Goal: Task Accomplishment & Management: Use online tool/utility

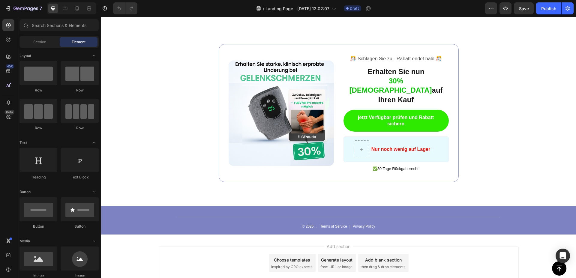
scroll to position [1699, 0]
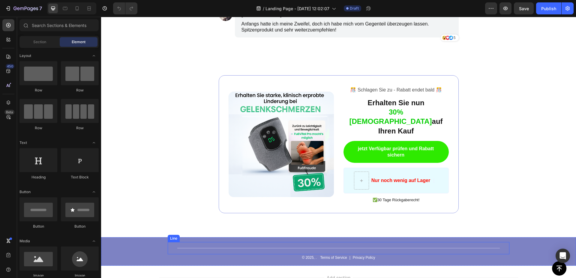
click at [433, 242] on div "Title Line" at bounding box center [339, 248] width 342 height 12
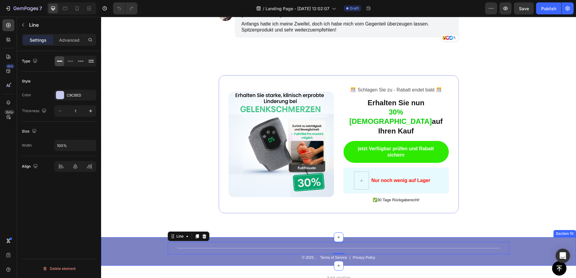
click at [527, 237] on div "Title Line 0 © 2025, . Text Block Terms of Service Text Block | Text Block Priv…" at bounding box center [338, 251] width 475 height 29
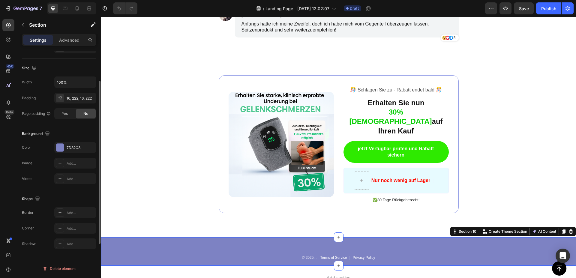
scroll to position [61, 0]
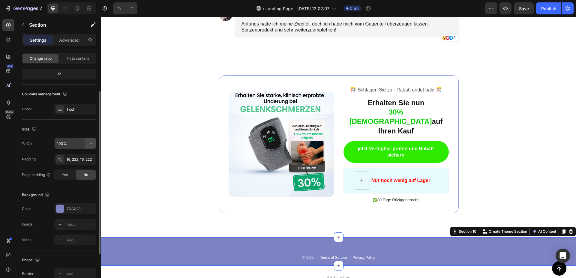
click at [91, 141] on icon "button" at bounding box center [91, 143] width 6 height 6
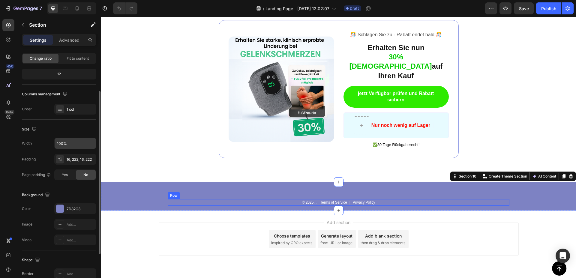
scroll to position [1760, 0]
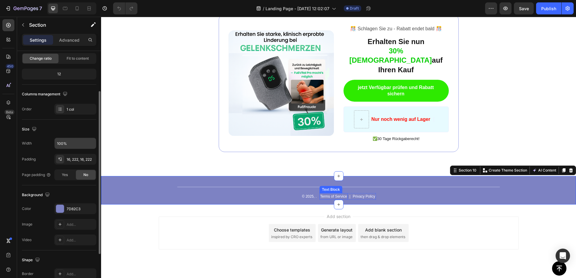
click at [334, 194] on p "Terms of Service" at bounding box center [333, 196] width 27 height 5
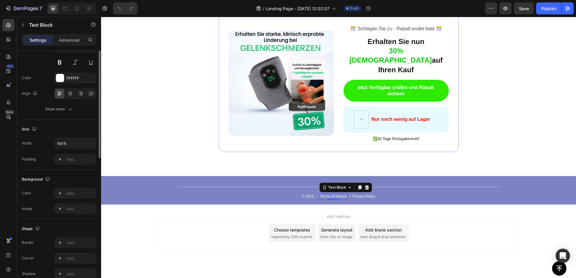
scroll to position [0, 0]
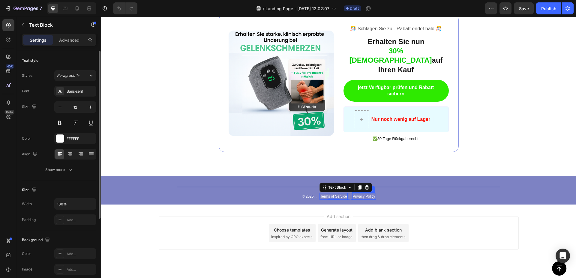
click at [356, 194] on p "Privacy Policy" at bounding box center [364, 196] width 23 height 5
click at [337, 194] on p "Terms of Service" at bounding box center [333, 196] width 27 height 5
click at [355, 194] on p "Privacy Policy" at bounding box center [364, 196] width 23 height 5
click at [334, 193] on div "Terms of Service Text Block" at bounding box center [334, 196] width 28 height 7
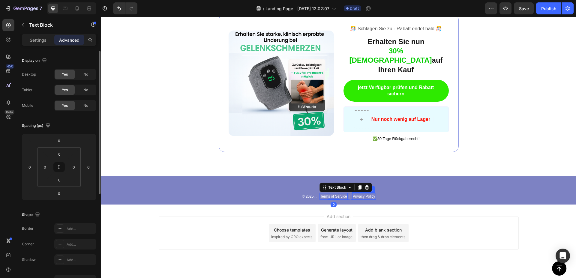
click at [362, 194] on p "Privacy Policy" at bounding box center [364, 196] width 23 height 5
click at [333, 194] on p "Terms of Service" at bounding box center [333, 196] width 27 height 5
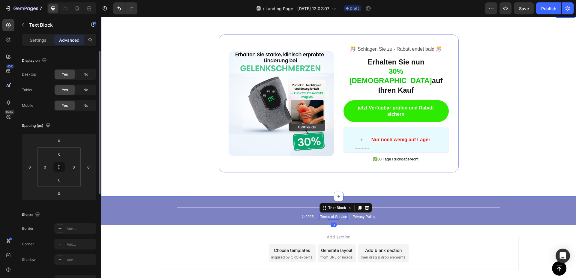
scroll to position [1729, 0]
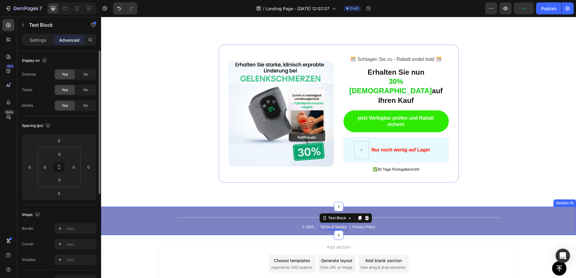
click at [165, 207] on div "Title Line © 2025, . Text Block Terms of Service Text Block 0 | Text Block Priv…" at bounding box center [338, 221] width 475 height 29
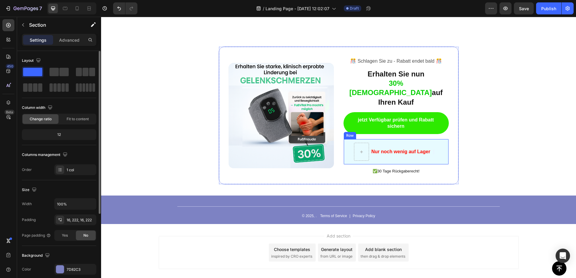
scroll to position [1745, 0]
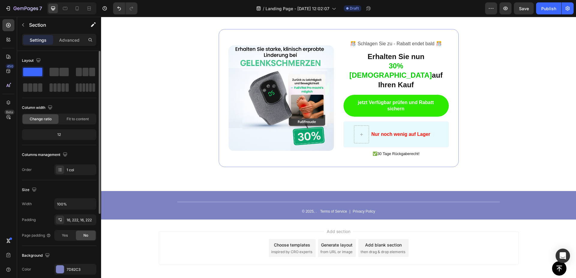
click at [528, 191] on div "Title Line © 2025, . Text Block Terms of Service Text Block | Text Block Privac…" at bounding box center [338, 205] width 475 height 29
click at [27, 25] on button "button" at bounding box center [23, 25] width 10 height 10
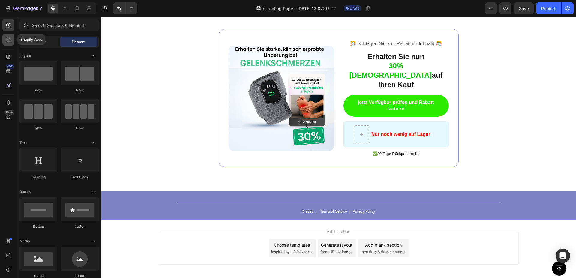
click at [11, 41] on icon at bounding box center [8, 40] width 6 height 6
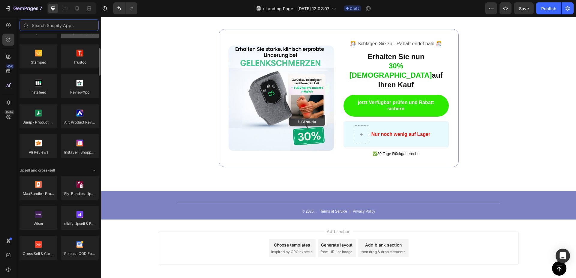
scroll to position [0, 0]
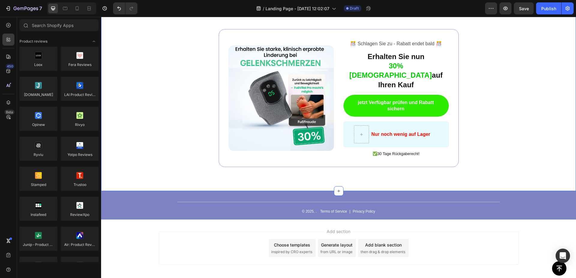
click at [114, 35] on div "Image ️🎊 Schlagen Sie zu - Rabatt endet bald ️🎊 Text Block Erhalten Sie nun 30%…" at bounding box center [338, 98] width 475 height 186
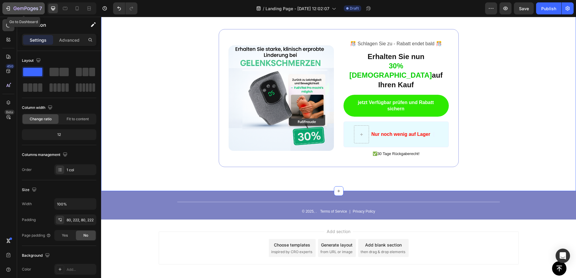
click at [9, 8] on icon "button" at bounding box center [8, 8] width 6 height 6
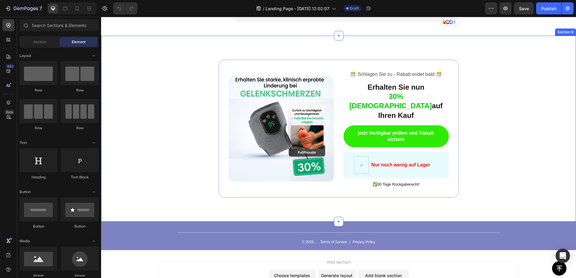
scroll to position [1745, 0]
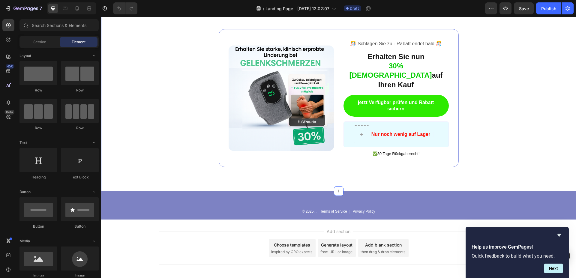
click at [172, 114] on div "Image ️🎊 Schlagen Sie zu - Rabatt endet bald ️🎊 Text Block Erhalten Sie nun 30%…" at bounding box center [339, 98] width 342 height 138
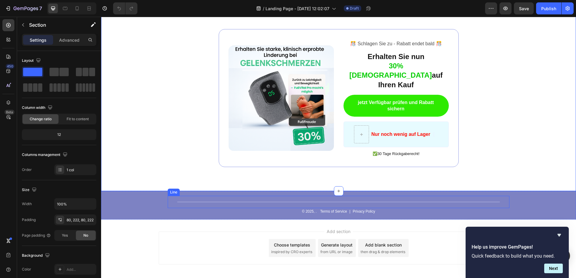
click at [402, 196] on div "Title Line" at bounding box center [339, 202] width 342 height 12
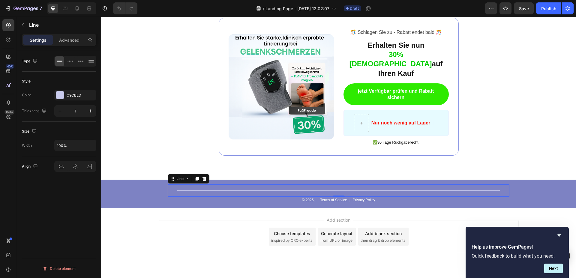
scroll to position [1760, 0]
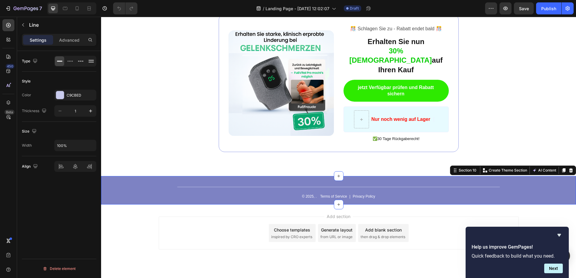
click at [527, 176] on div "Title Line © 2025, . Text Block Terms of Service Text Block | Text Block Privac…" at bounding box center [338, 190] width 475 height 29
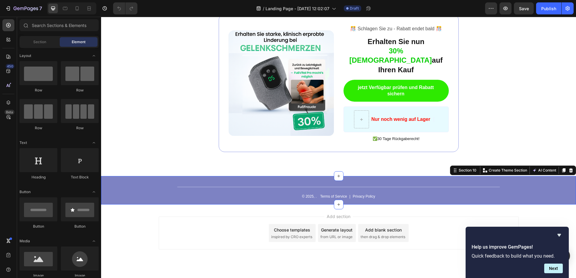
click at [300, 234] on span "inspired by CRO experts" at bounding box center [291, 236] width 41 height 5
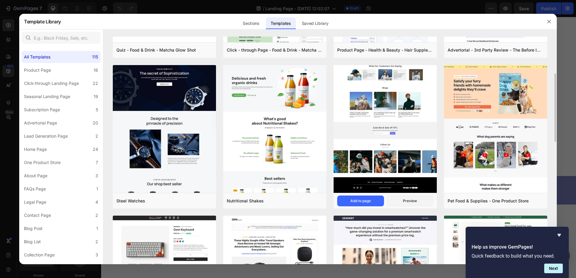
scroll to position [0, 0]
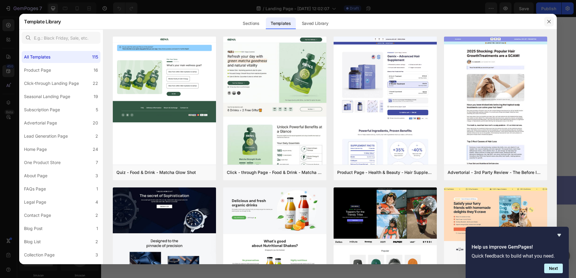
click at [547, 18] on button "button" at bounding box center [549, 22] width 10 height 10
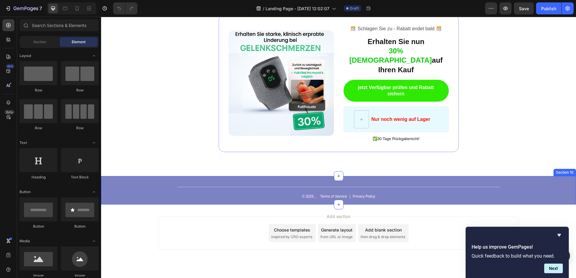
click at [531, 176] on div "Title Line © 2025, . Text Block Terms of Service Text Block | Text Block Privac…" at bounding box center [338, 190] width 475 height 29
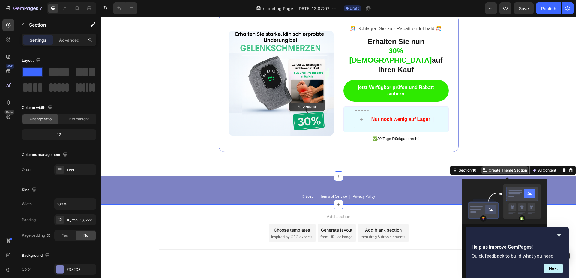
click at [507, 168] on p "Create Theme Section" at bounding box center [508, 170] width 38 height 5
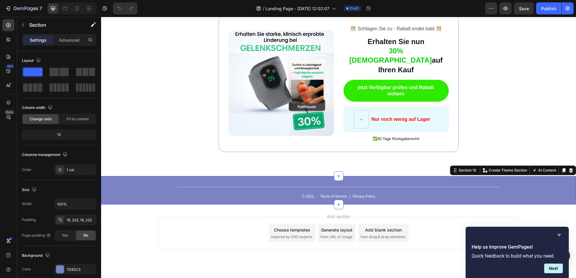
drag, startPoint x: 561, startPoint y: 234, endPoint x: 460, endPoint y: 217, distance: 102.6
click at [561, 234] on icon "Hide survey" at bounding box center [560, 235] width 4 height 3
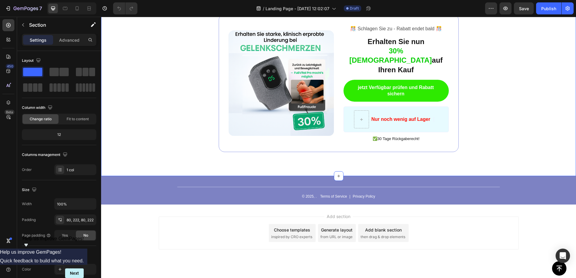
click at [504, 149] on div "Image ️🎊 Schlagen Sie zu - Rabatt endet bald ️🎊 Text Block Erhalten Sie nun 30%…" at bounding box center [338, 83] width 475 height 186
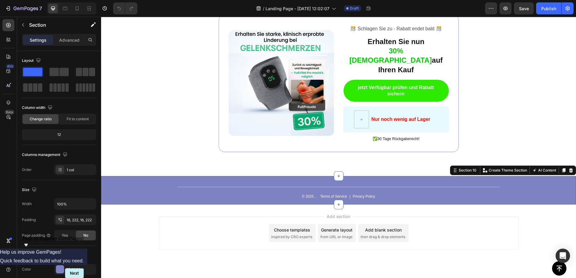
click at [508, 176] on div "Title Line © 2025, . Text Block Terms of Service Text Block | Text Block Privac…" at bounding box center [338, 190] width 475 height 29
click at [505, 167] on div "Create Theme Section" at bounding box center [505, 171] width 47 height 8
click at [495, 130] on div "Image ️🎊 Schlagen Sie zu - Rabatt endet bald ️🎊 Text Block Erhalten Sie nun 30%…" at bounding box center [339, 83] width 342 height 138
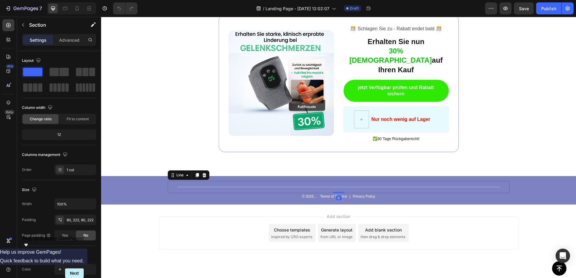
click at [443, 181] on div "Title Line 0" at bounding box center [339, 187] width 342 height 12
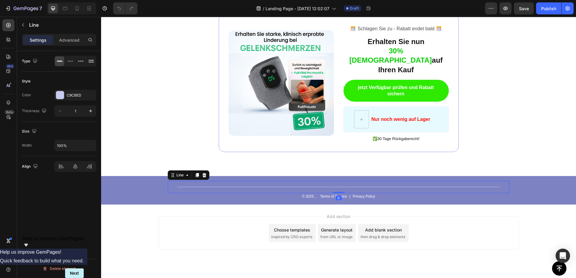
click at [496, 181] on div "Title Line 0" at bounding box center [339, 187] width 342 height 12
click at [530, 176] on div "Title Line 0 © 2025, . Text Block Terms of Service Text Block | Text Block Priv…" at bounding box center [338, 190] width 475 height 29
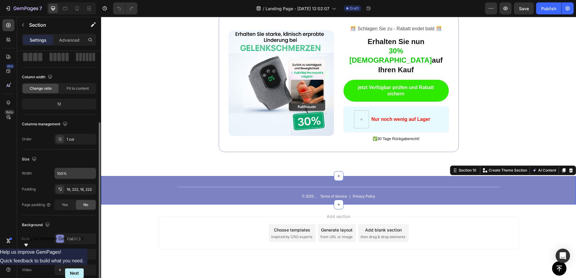
scroll to position [61, 0]
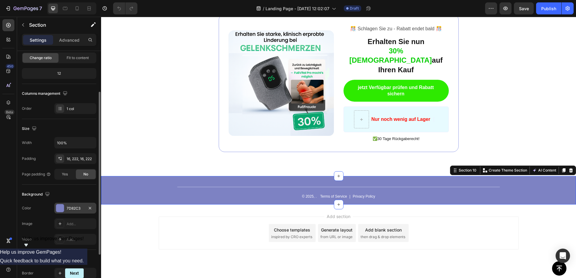
click at [62, 211] on div at bounding box center [60, 208] width 8 height 8
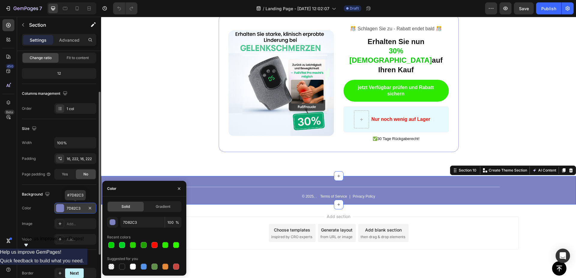
click at [62, 209] on div at bounding box center [60, 208] width 8 height 8
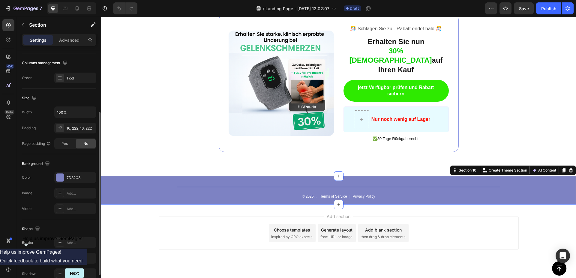
scroll to position [122, 0]
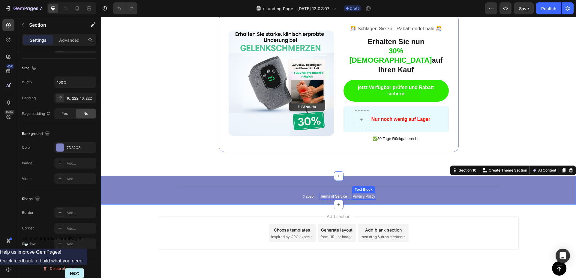
click at [359, 194] on p "Privacy Policy" at bounding box center [364, 196] width 23 height 5
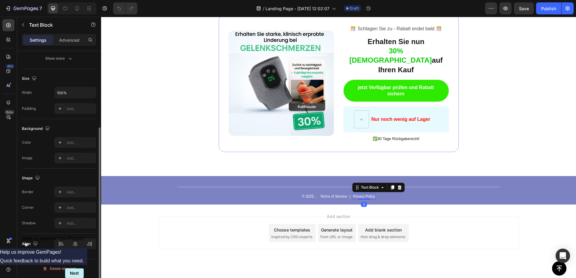
scroll to position [0, 0]
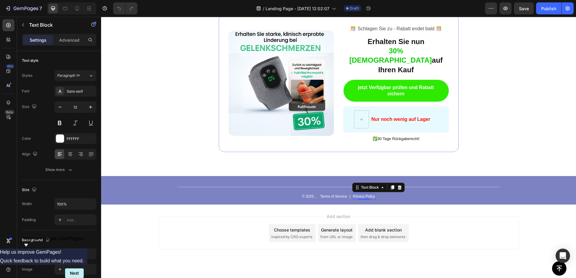
click at [368, 194] on p "Privacy Policy" at bounding box center [364, 196] width 23 height 5
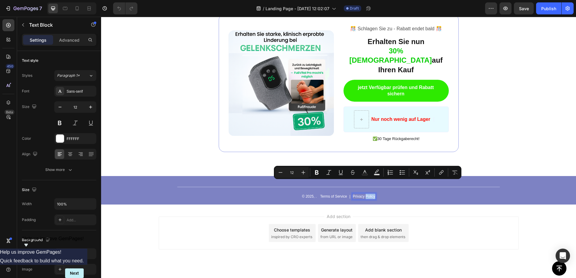
click at [371, 194] on p "Privacy Policy" at bounding box center [364, 196] width 23 height 5
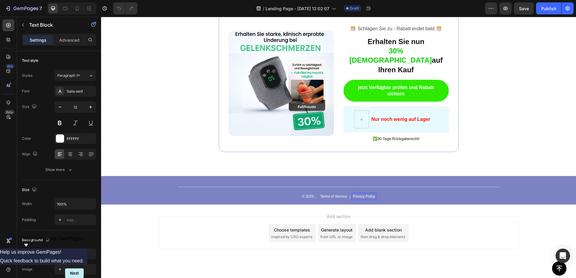
click at [371, 194] on p "Privacy Policy" at bounding box center [364, 196] width 23 height 5
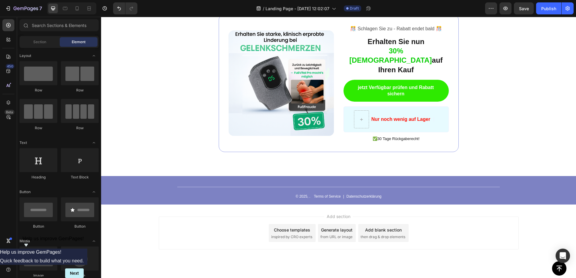
click at [467, 220] on div "Add section Choose templates inspired by CRO experts Generate layout from URL o…" at bounding box center [339, 233] width 360 height 33
click at [332, 194] on p "Terms of Service" at bounding box center [327, 196] width 27 height 5
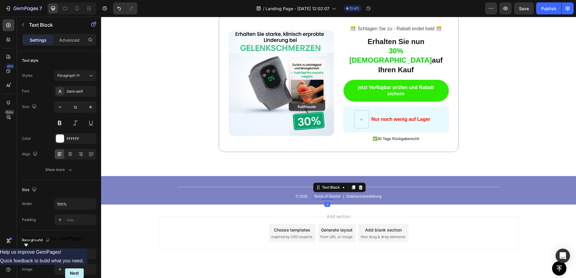
click at [332, 194] on p "Terms of Service" at bounding box center [327, 196] width 27 height 5
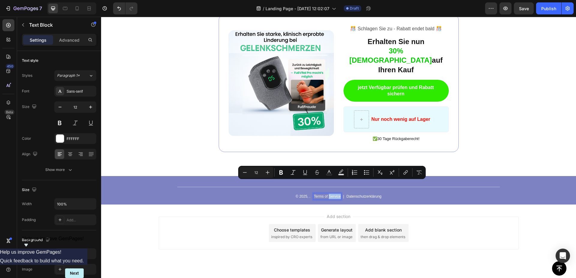
click at [332, 194] on p "Terms of Service" at bounding box center [327, 196] width 27 height 5
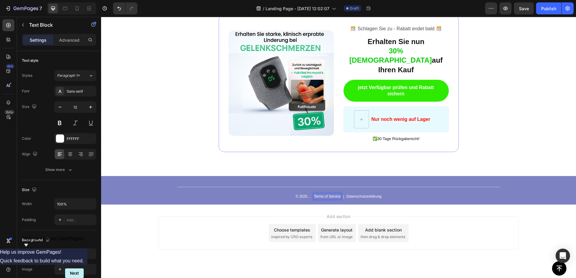
click at [332, 194] on p "Terms of Service" at bounding box center [327, 196] width 27 height 5
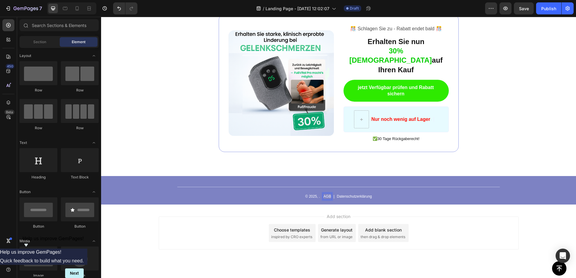
click at [432, 205] on div "Add section Choose templates inspired by CRO experts Generate layout from URL o…" at bounding box center [338, 242] width 475 height 74
click at [308, 194] on p "© 2025, ." at bounding box center [312, 196] width 15 height 5
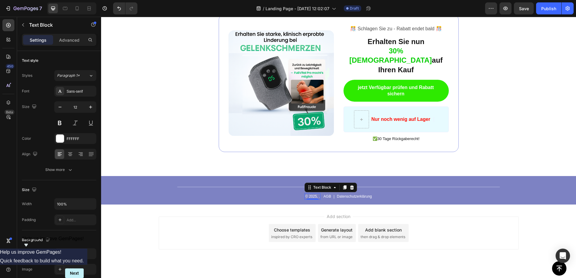
click at [315, 194] on p "© 2025, ." at bounding box center [312, 196] width 15 height 5
click at [316, 194] on p "© 2025, ." at bounding box center [312, 196] width 15 height 5
click at [451, 217] on div "Add section Choose templates inspired by CRO experts Generate layout from URL o…" at bounding box center [339, 233] width 360 height 33
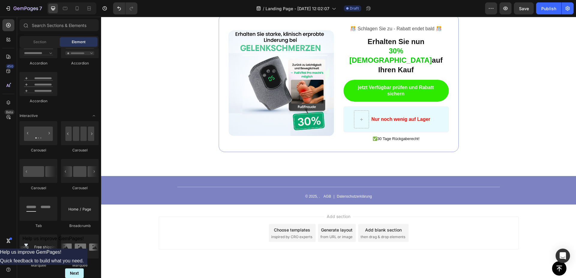
scroll to position [387, 0]
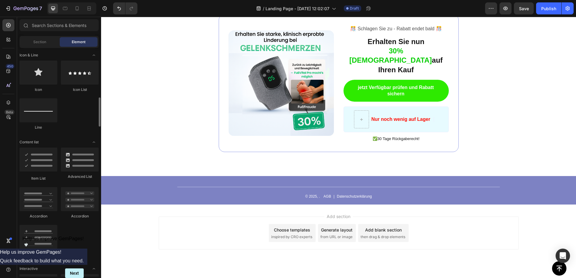
click at [201, 205] on div "Add section Choose templates inspired by CRO experts Generate layout from URL o…" at bounding box center [338, 242] width 475 height 74
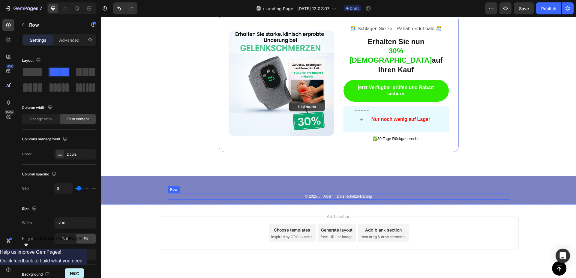
click at [172, 193] on div "© 2025, . Text Block AGB Text Block | Text Block Datenschutzerklärung Text Bloc…" at bounding box center [339, 196] width 342 height 7
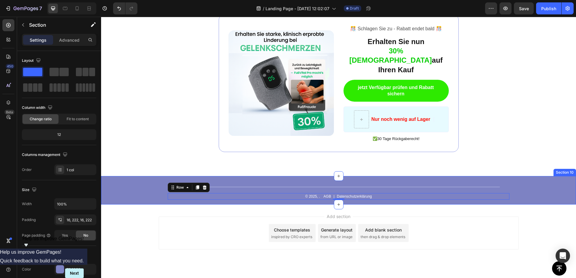
click at [123, 179] on div "Title Line © 2025, . Text Block AGB Text Block | Text Block Datenschutzerklärun…" at bounding box center [338, 190] width 475 height 29
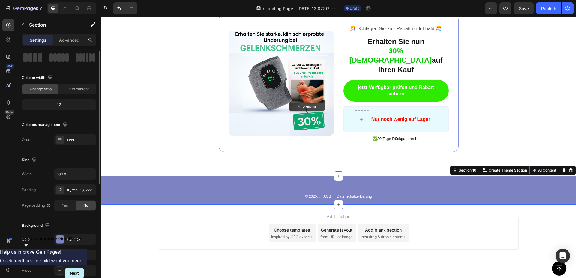
scroll to position [0, 0]
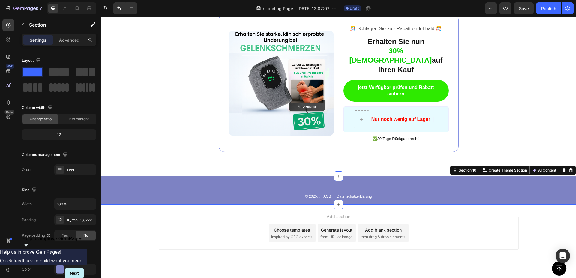
click at [484, 217] on div "Add section Choose templates inspired by CRO experts Generate layout from URL o…" at bounding box center [339, 233] width 360 height 33
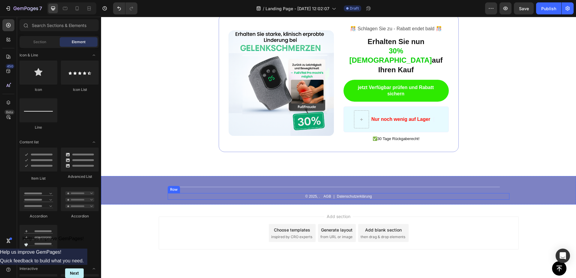
click at [478, 193] on div "© 2025, . Text Block AGB Text Block | Text Block Datenschutzerklärung Text Bloc…" at bounding box center [339, 196] width 342 height 7
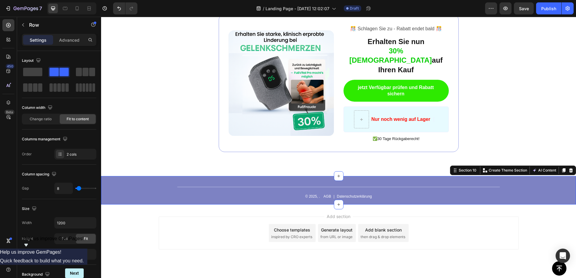
click at [529, 176] on div "Title Line © 2025, . Text Block AGB Text Block | Text Block Datenschutzerklärun…" at bounding box center [338, 190] width 475 height 29
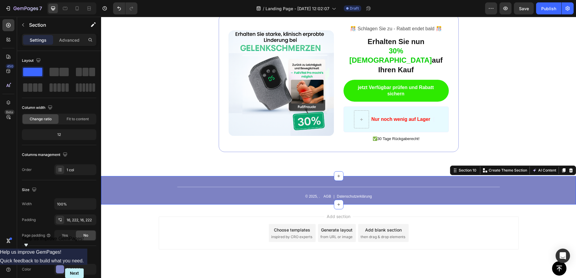
click at [129, 176] on div "Title Line © 2025, . Text Block AGB Text Block | Text Block Datenschutzerklärun…" at bounding box center [338, 190] width 475 height 29
click at [40, 88] on span at bounding box center [40, 87] width 5 height 8
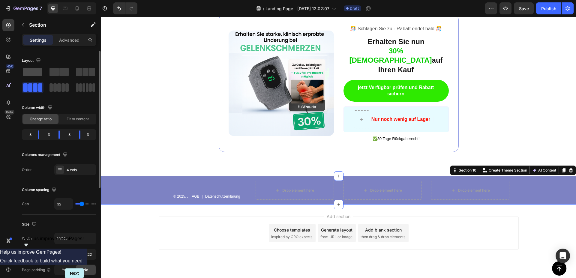
click at [36, 74] on span at bounding box center [32, 72] width 19 height 8
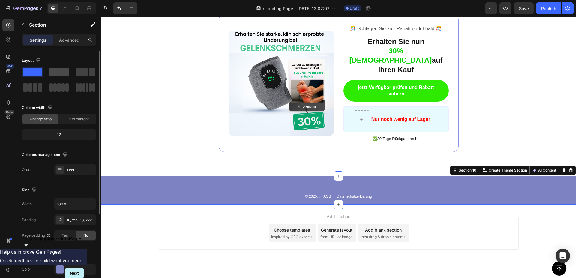
click at [59, 72] on span at bounding box center [54, 72] width 9 height 8
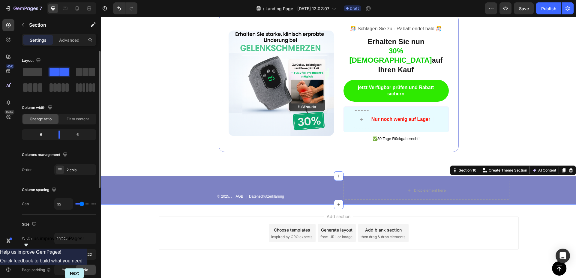
click at [19, 71] on div "Layout Column width Change ratio Fit to content 6 6 Columns management Order 2 …" at bounding box center [59, 268] width 84 height 435
click at [39, 74] on span at bounding box center [32, 72] width 19 height 8
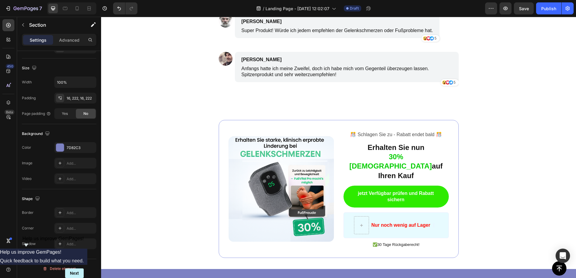
scroll to position [1760, 0]
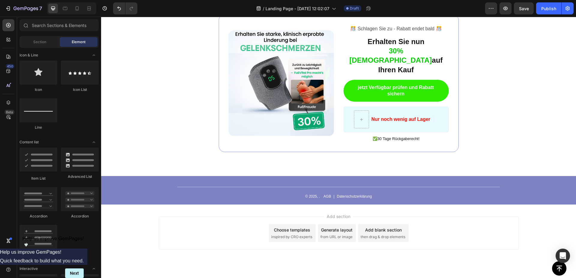
click at [453, 205] on div "Add section Choose templates inspired by CRO experts Generate layout from URL o…" at bounding box center [338, 242] width 475 height 74
click at [404, 205] on div "Add section Choose templates inspired by CRO experts Generate layout from URL o…" at bounding box center [338, 242] width 475 height 74
click at [324, 194] on p "AGB" at bounding box center [328, 196] width 8 height 5
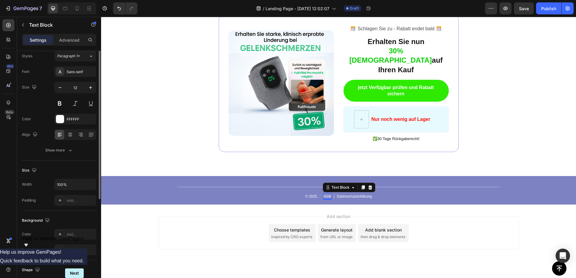
scroll to position [0, 0]
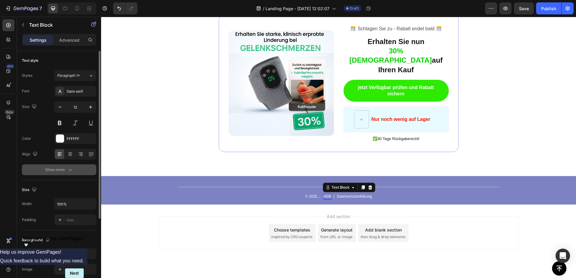
click at [70, 174] on button "Show more" at bounding box center [59, 169] width 74 height 11
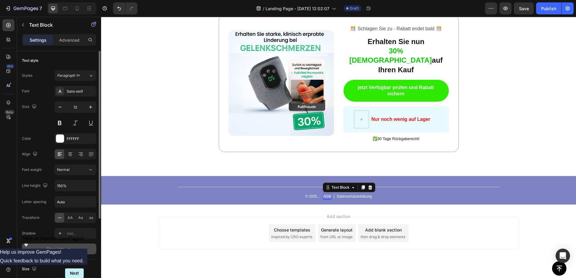
scroll to position [31, 0]
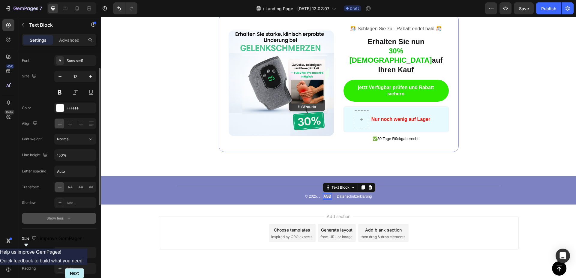
click at [69, 222] on button "Show less" at bounding box center [59, 218] width 74 height 11
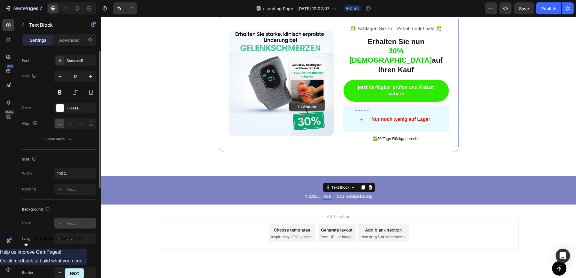
scroll to position [0, 0]
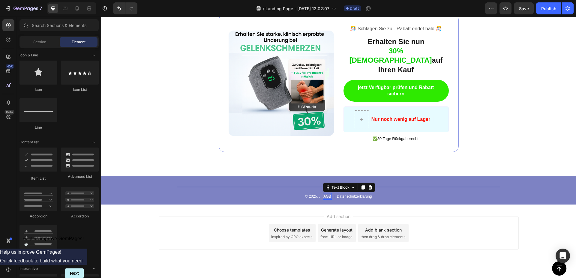
click at [226, 217] on div "Add section Choose templates inspired by CRO experts Generate layout from URL o…" at bounding box center [339, 233] width 360 height 33
click at [215, 176] on div "Title Line © 2025, . Text Block AGB Text Block | Text Block Datenschutzerklärun…" at bounding box center [338, 190] width 475 height 29
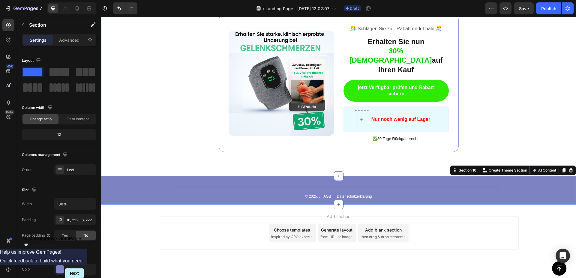
click at [198, 140] on div "Image ️🎊 Schlagen Sie zu - Rabatt endet bald ️🎊 Text Block Erhalten Sie nun 30%…" at bounding box center [338, 83] width 475 height 186
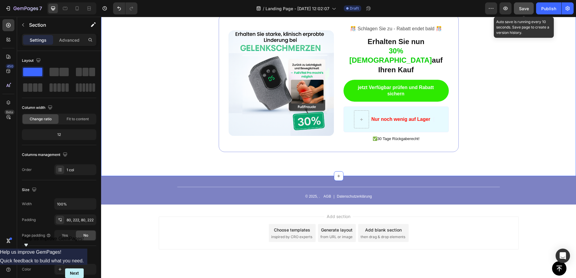
click at [529, 7] on span "Save" at bounding box center [524, 8] width 10 height 5
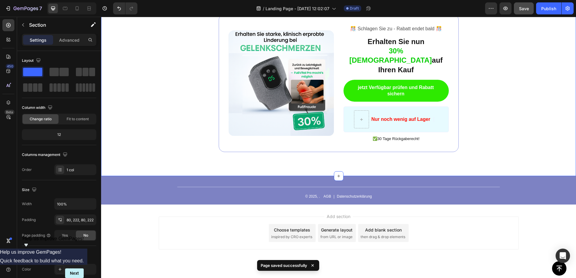
click at [140, 51] on div "Image ️🎊 Schlagen Sie zu - Rabatt endet bald ️🎊 Text Block Erhalten Sie nun 30%…" at bounding box center [338, 83] width 475 height 186
click at [7, 7] on icon "button" at bounding box center [8, 8] width 6 height 6
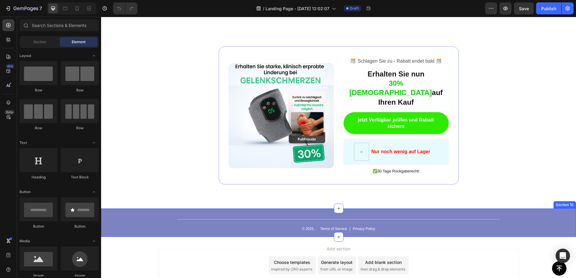
scroll to position [1729, 0]
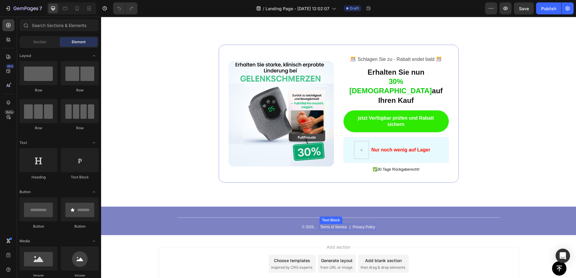
click at [331, 225] on p "Terms of Service" at bounding box center [333, 227] width 27 height 5
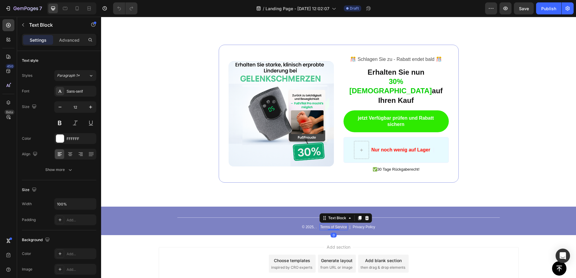
click at [331, 225] on p "Terms of Service" at bounding box center [333, 227] width 27 height 5
click at [356, 225] on p "Privacy Policy" at bounding box center [354, 227] width 23 height 5
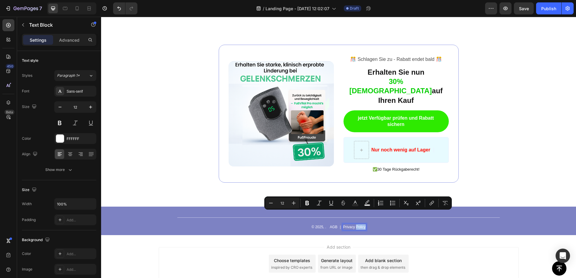
click at [356, 225] on p "Privacy Policy" at bounding box center [354, 227] width 23 height 5
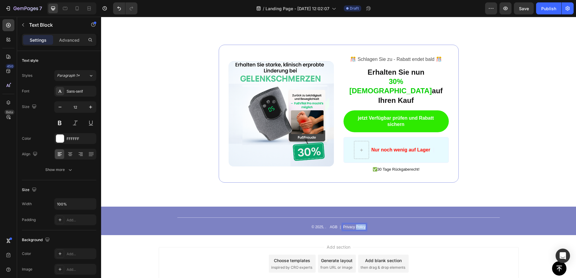
click at [356, 225] on p "Privacy Policy" at bounding box center [354, 227] width 23 height 5
click at [416, 220] on div "Title Line © 2025, . Text Block AGB Text Block | Text Block Datenschutzerklärun…" at bounding box center [338, 221] width 475 height 29
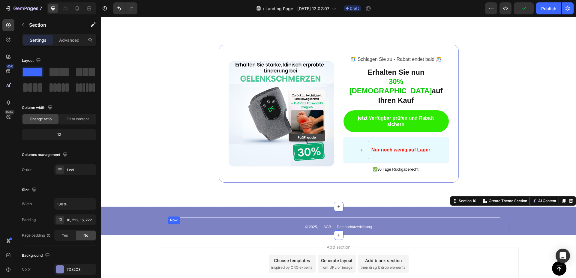
click at [375, 224] on div "© 2025, . Text Block AGB Text Block | Text Block Datenschutzerklärung Text Bloc…" at bounding box center [339, 227] width 342 height 7
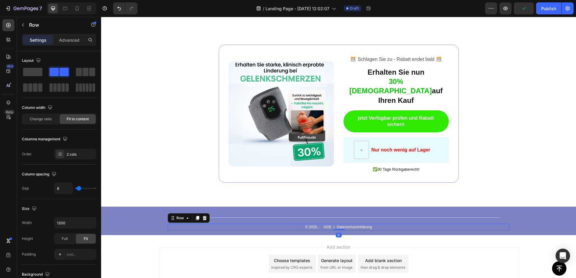
click at [375, 224] on div "© 2025, . Text Block AGB Text Block | Text Block Datenschutzerklärung Text Bloc…" at bounding box center [339, 227] width 342 height 7
click at [370, 224] on div "© 2025, . Text Block AGB Text Block | Text Block Datenschutzerklärung Text Bloc…" at bounding box center [339, 227] width 342 height 7
click at [369, 225] on p "Datenschutzerklärung" at bounding box center [354, 227] width 35 height 5
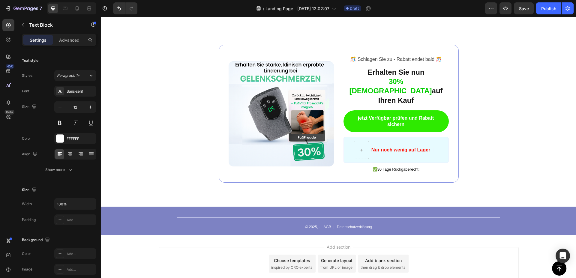
drag, startPoint x: 203, startPoint y: 247, endPoint x: 336, endPoint y: 235, distance: 133.5
click at [204, 247] on div "Add section Choose templates inspired by CRO experts Generate layout from URL o…" at bounding box center [339, 263] width 360 height 33
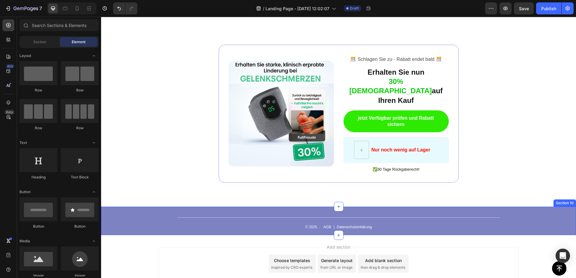
click at [398, 224] on div "© 2025, . Text Block AGB Text Block | Text Block Datenschutzerklärung Text Bloc…" at bounding box center [339, 227] width 342 height 7
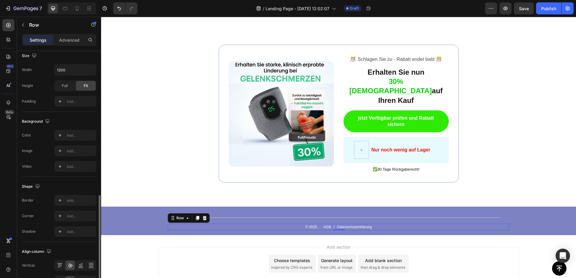
scroll to position [190, 0]
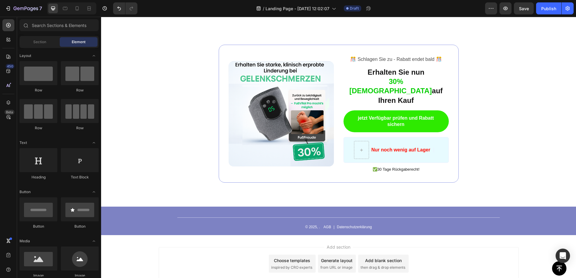
click at [375, 235] on div "Add section Choose templates inspired by CRO experts Generate layout from URL o…" at bounding box center [338, 272] width 475 height 74
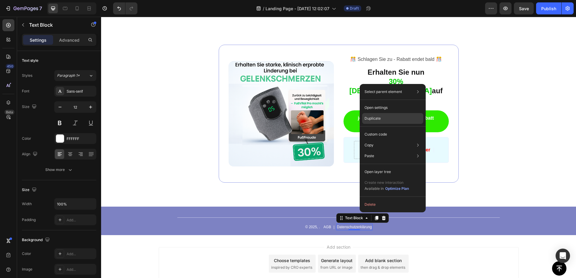
click at [385, 117] on div "Duplicate" at bounding box center [392, 118] width 61 height 11
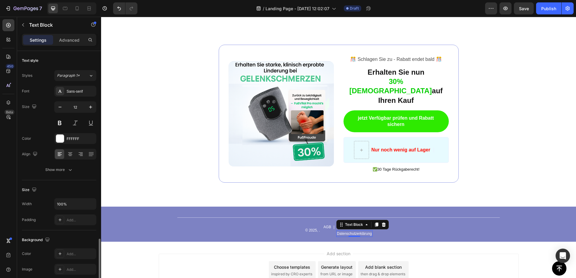
scroll to position [111, 0]
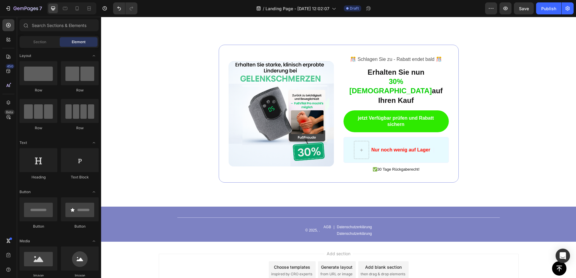
click at [393, 254] on div "Add section Choose templates inspired by CRO experts Generate layout from URL o…" at bounding box center [339, 270] width 360 height 33
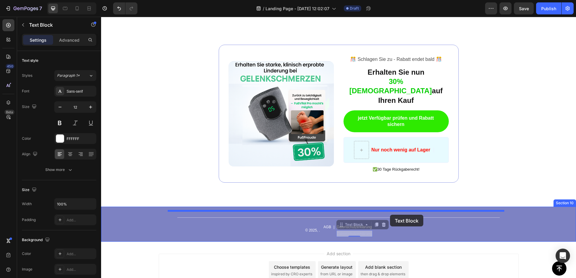
drag, startPoint x: 364, startPoint y: 222, endPoint x: 390, endPoint y: 215, distance: 27.3
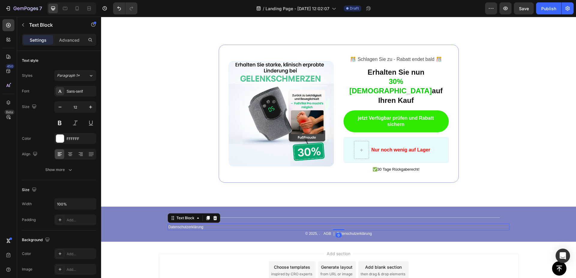
click at [397, 242] on div "Add section Choose templates inspired by CRO experts Generate layout from URL o…" at bounding box center [338, 279] width 475 height 74
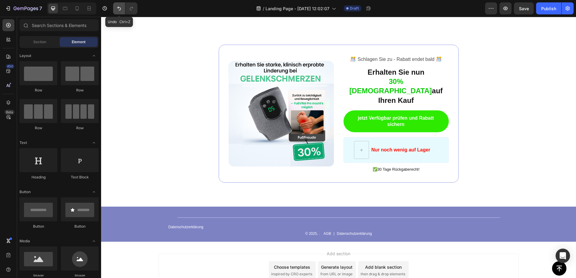
click at [121, 9] on icon "Undo/Redo" at bounding box center [119, 8] width 6 height 6
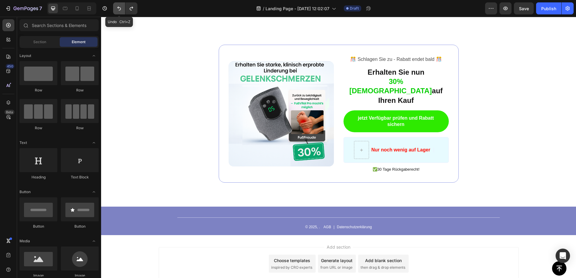
click at [121, 9] on icon "Undo/Redo" at bounding box center [119, 8] width 6 height 6
click at [131, 8] on icon "Undo/Redo" at bounding box center [131, 8] width 6 height 6
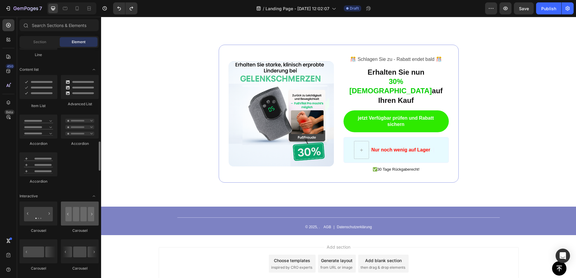
scroll to position [520, 0]
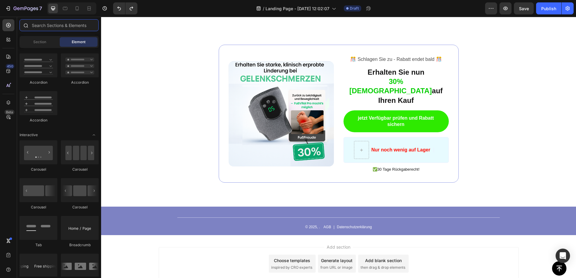
click at [57, 30] on input "text" at bounding box center [59, 25] width 79 height 12
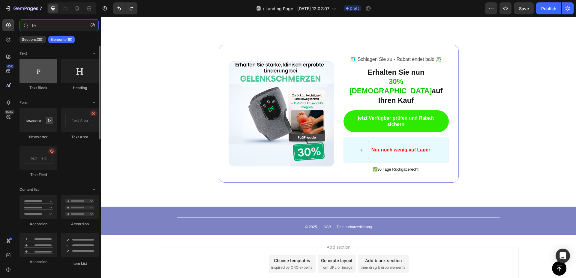
type input "te"
click at [38, 71] on div at bounding box center [39, 71] width 38 height 24
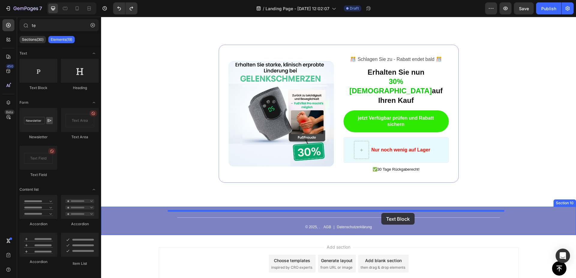
drag, startPoint x: 139, startPoint y: 88, endPoint x: 381, endPoint y: 213, distance: 273.2
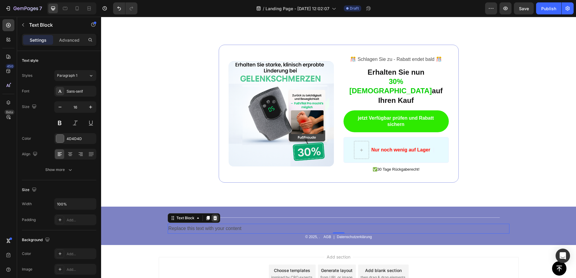
click at [214, 216] on icon at bounding box center [215, 218] width 5 height 5
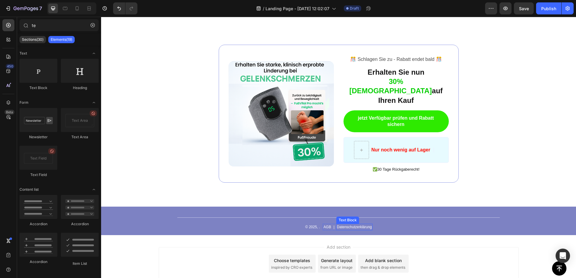
click at [357, 225] on p "Datenschutzerklärung" at bounding box center [354, 227] width 35 height 5
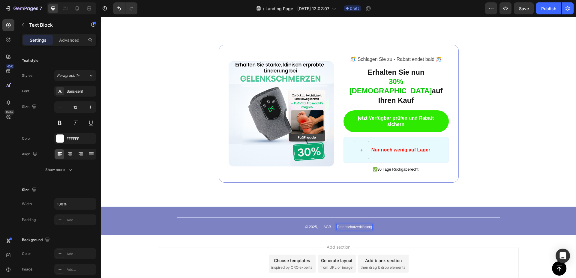
click at [369, 224] on div "Datenschutzerklärung" at bounding box center [354, 227] width 36 height 7
click at [450, 247] on div "Add section Choose templates inspired by CRO experts Generate layout from URL o…" at bounding box center [339, 263] width 360 height 33
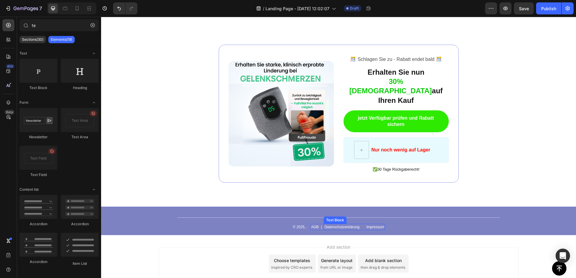
click at [346, 225] on p "Datenschutzerklärung Impressum" at bounding box center [354, 227] width 60 height 5
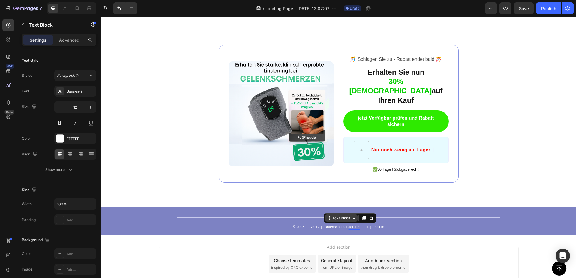
click at [352, 216] on icon at bounding box center [354, 218] width 5 height 5
click at [337, 195] on div "Row 2 cols" at bounding box center [337, 197] width 21 height 4
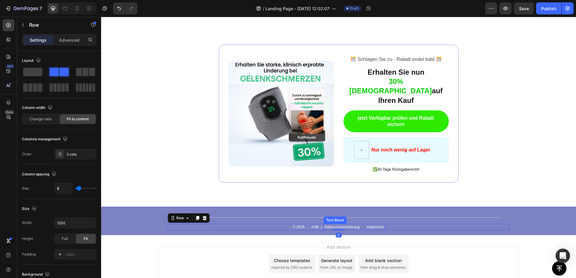
click at [369, 225] on p "Datenschutzerklärung Impressum" at bounding box center [354, 227] width 60 height 5
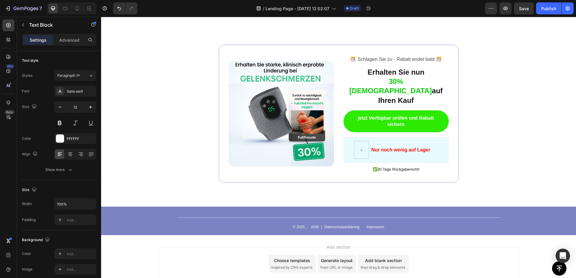
click at [410, 247] on div "Add section Choose templates inspired by CRO experts Generate layout from URL o…" at bounding box center [339, 263] width 360 height 33
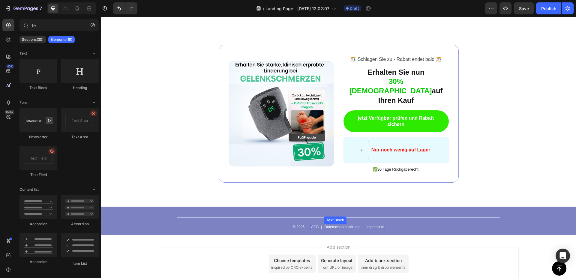
click at [350, 225] on p "Datenschutzerklärung Impressum" at bounding box center [354, 227] width 60 height 5
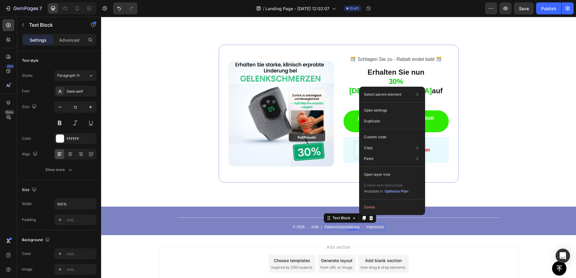
click at [402, 247] on div "Add section Choose templates inspired by CRO experts Generate layout from URL o…" at bounding box center [339, 263] width 360 height 33
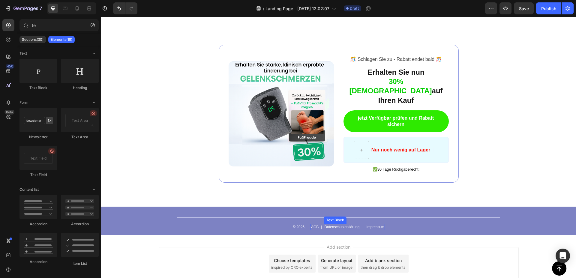
click at [357, 225] on p "Datenschutzerklärung Impressum" at bounding box center [354, 227] width 60 height 5
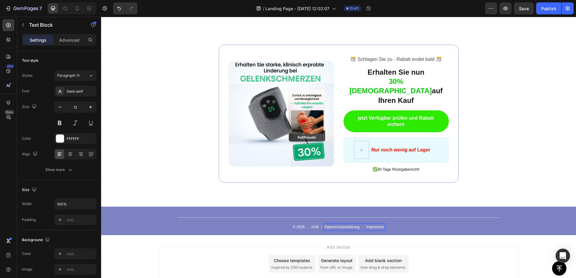
click at [366, 225] on p "Datenschutzerklärung Impressum" at bounding box center [354, 227] width 60 height 5
drag, startPoint x: 362, startPoint y: 215, endPoint x: 383, endPoint y: 214, distance: 21.0
click at [383, 224] on div "Datenschutzerklärung Impressum" at bounding box center [354, 227] width 61 height 7
click at [378, 224] on div "© 2025, . Text Block AGB Text Block | Text Block Datenschutzerklärung Text Bloc…" at bounding box center [339, 227] width 342 height 7
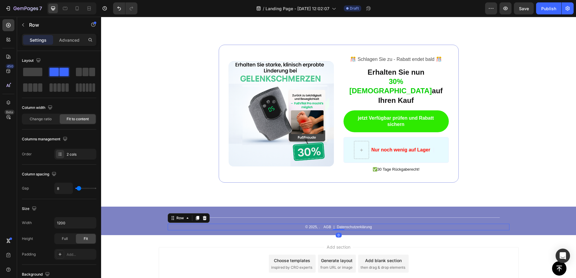
click at [416, 247] on div "Add section Choose templates inspired by CRO experts Generate layout from URL o…" at bounding box center [339, 263] width 360 height 33
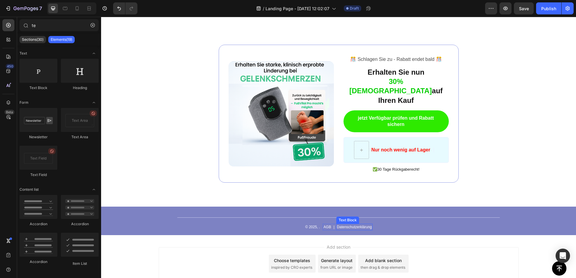
click at [360, 225] on p "Datenschutzerklärung" at bounding box center [354, 227] width 35 height 5
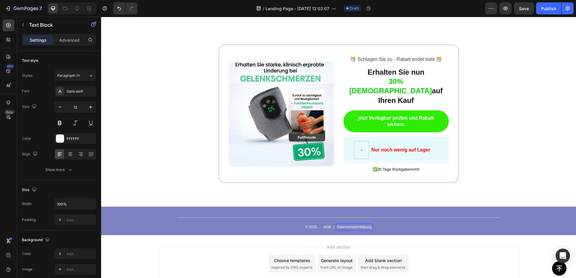
click at [369, 225] on p "Datenschutzerklärung" at bounding box center [354, 227] width 35 height 5
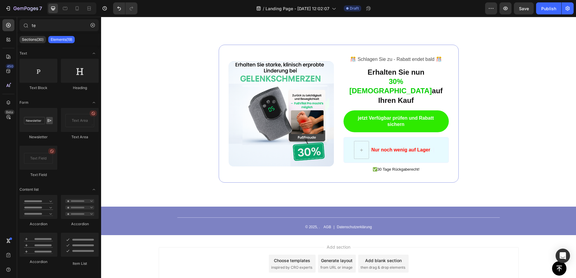
click at [423, 247] on div "Add section Choose templates inspired by CRO experts Generate layout from URL o…" at bounding box center [339, 263] width 360 height 33
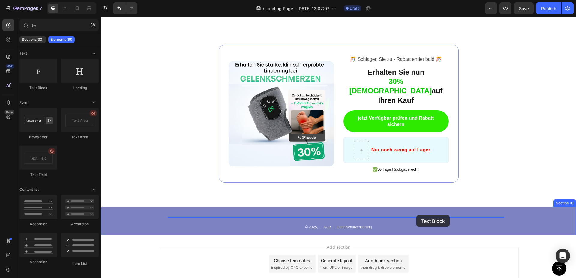
drag, startPoint x: 144, startPoint y: 90, endPoint x: 417, endPoint y: 215, distance: 300.3
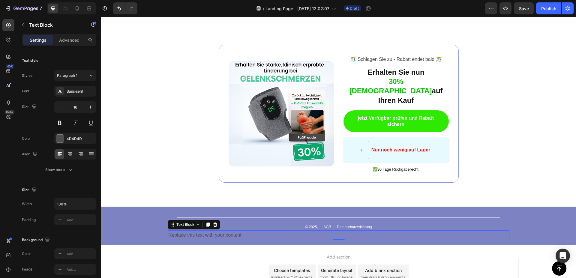
click at [249, 231] on div "Replace this text with your content" at bounding box center [339, 236] width 342 height 10
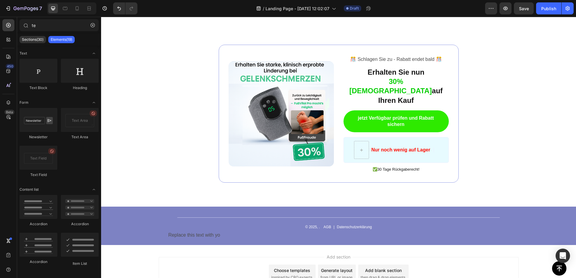
click at [223, 257] on div "Add section Choose templates inspired by CRO experts Generate layout from URL o…" at bounding box center [339, 273] width 360 height 33
click at [224, 231] on p "Replace this text with yo" at bounding box center [338, 235] width 341 height 9
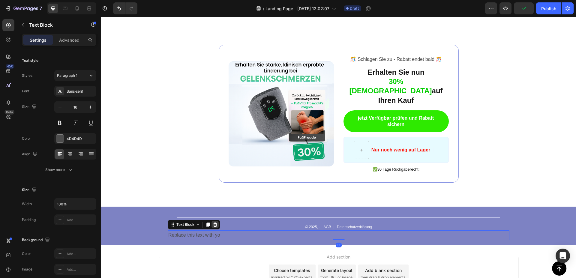
click at [214, 221] on div at bounding box center [215, 224] width 7 height 7
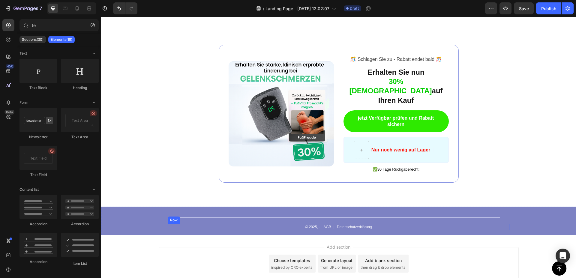
click at [378, 224] on div "© 2025, . Text Block AGB Text Block | Text Block Datenschutzerklärung Text Bloc…" at bounding box center [339, 227] width 342 height 7
click at [430, 235] on div "Add section Choose templates inspired by CRO experts Generate layout from URL o…" at bounding box center [338, 272] width 475 height 74
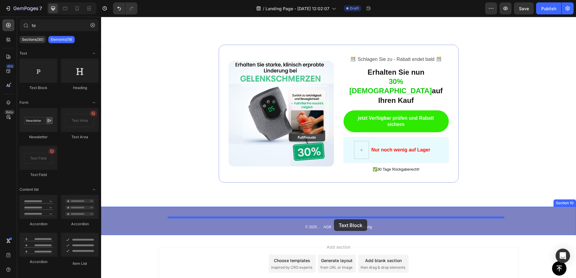
drag, startPoint x: 134, startPoint y: 89, endPoint x: 334, endPoint y: 219, distance: 238.4
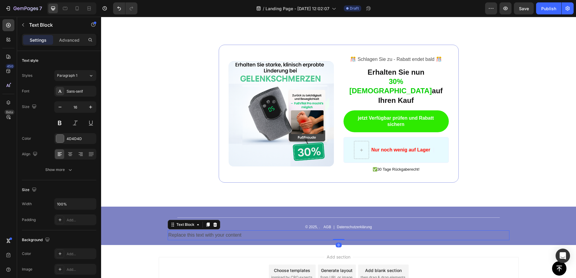
click at [244, 231] on div "Replace this text with your content" at bounding box center [339, 236] width 342 height 10
drag, startPoint x: 244, startPoint y: 221, endPoint x: 155, endPoint y: 220, distance: 88.8
click at [168, 231] on div "Replace this text with your content" at bounding box center [339, 236] width 342 height 10
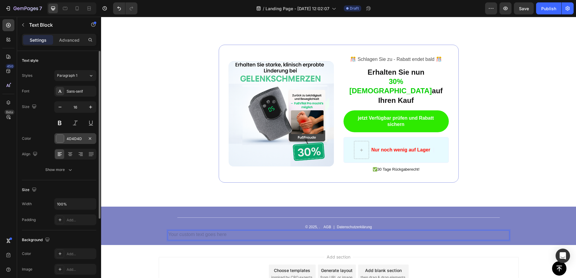
click at [75, 137] on div "4D4D4D" at bounding box center [75, 138] width 17 height 5
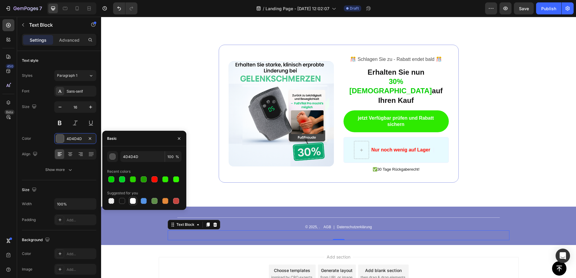
click at [133, 202] on div at bounding box center [133, 201] width 6 height 6
type input "FFFFFF"
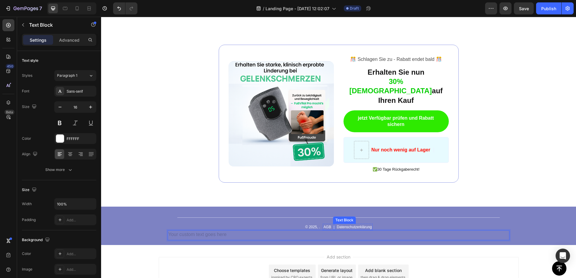
click at [337, 225] on p "Datenschutzerklärung" at bounding box center [354, 227] width 35 height 5
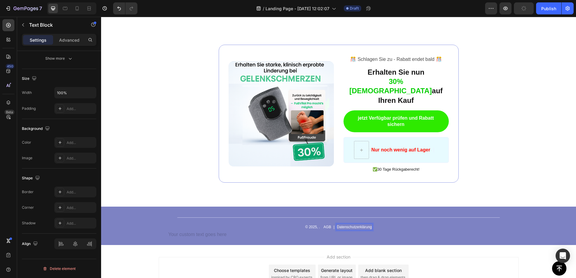
click at [349, 225] on p "Datenschutzerklärung" at bounding box center [354, 227] width 35 height 5
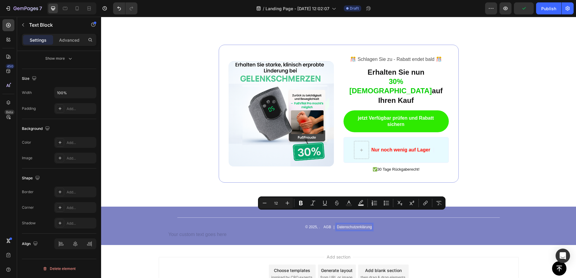
click at [349, 225] on p "Datenschutzerklärung" at bounding box center [354, 227] width 35 height 5
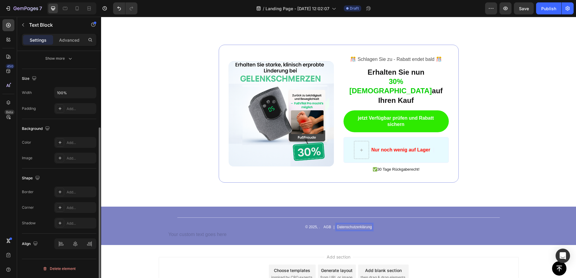
scroll to position [0, 0]
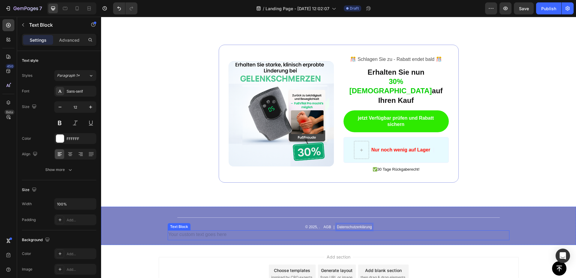
click at [227, 231] on div "Rich Text Editor. Editing area: main" at bounding box center [339, 236] width 342 height 10
click at [230, 231] on div "Rich Text Editor. Editing area: main" at bounding box center [339, 236] width 342 height 10
click at [59, 108] on icon "button" at bounding box center [60, 107] width 6 height 6
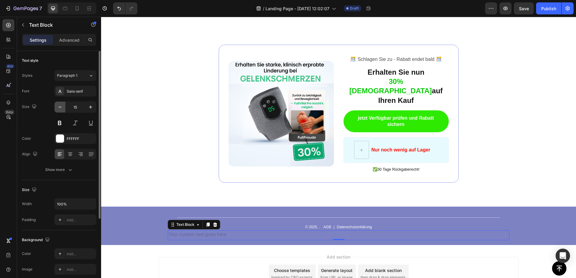
click at [59, 108] on icon "button" at bounding box center [60, 107] width 6 height 6
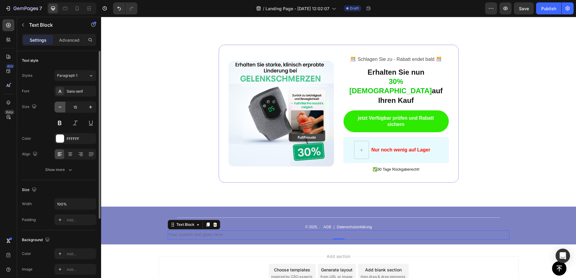
click at [59, 108] on icon "button" at bounding box center [60, 107] width 6 height 6
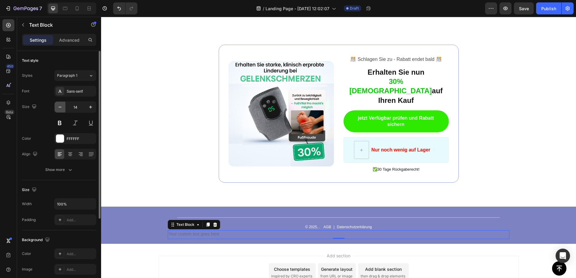
click at [59, 108] on icon "button" at bounding box center [60, 107] width 6 height 6
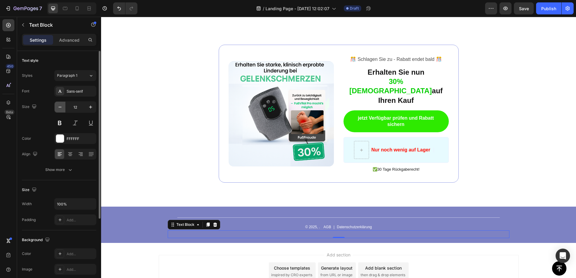
click at [59, 108] on icon "button" at bounding box center [60, 107] width 6 height 6
click at [92, 109] on icon "button" at bounding box center [91, 107] width 6 height 6
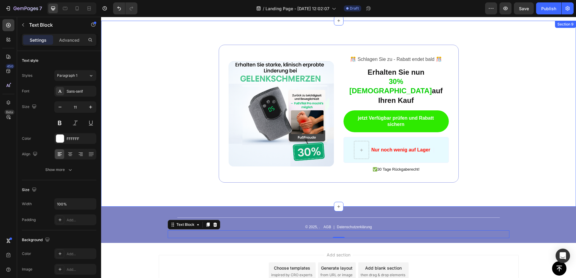
type input "12"
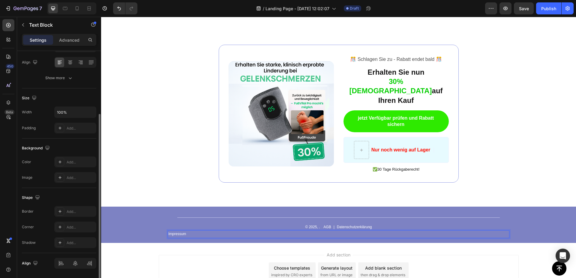
scroll to position [111, 0]
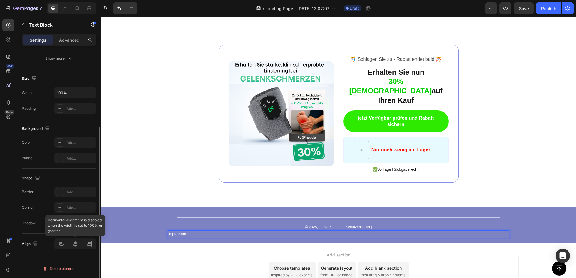
click at [77, 243] on div at bounding box center [75, 244] width 42 height 11
click at [77, 247] on div at bounding box center [75, 244] width 42 height 11
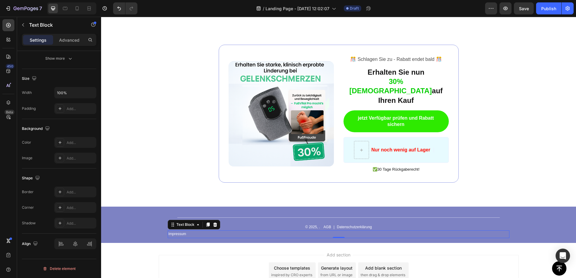
click at [185, 255] on div "Add section Choose templates inspired by CRO experts Generate layout from URL o…" at bounding box center [339, 271] width 360 height 33
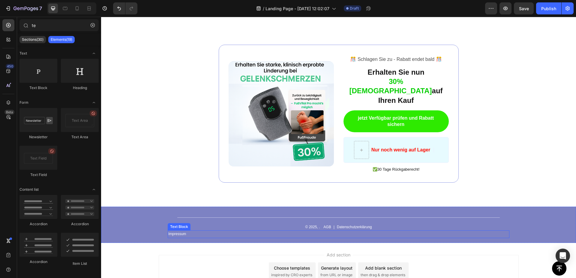
click at [193, 231] on p "Impressum" at bounding box center [338, 234] width 341 height 7
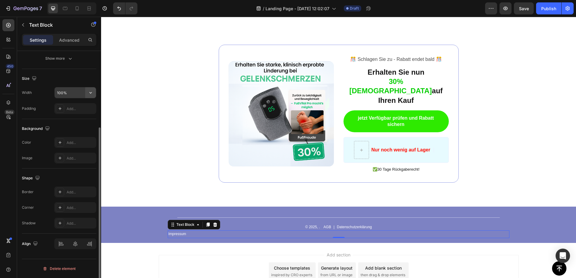
click at [91, 92] on icon "button" at bounding box center [91, 93] width 6 height 6
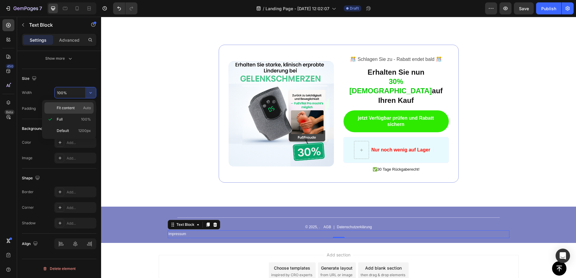
click at [77, 108] on p "Fit content Auto" at bounding box center [74, 107] width 34 height 5
type input "Auto"
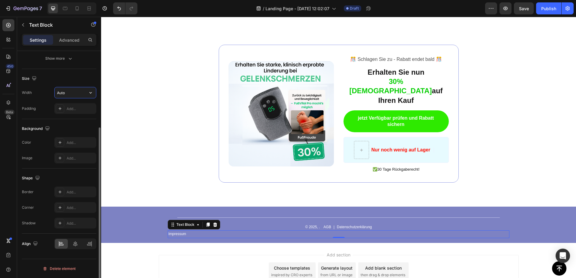
click at [84, 94] on input "Auto" at bounding box center [75, 92] width 41 height 11
click at [92, 92] on icon "button" at bounding box center [91, 93] width 6 height 6
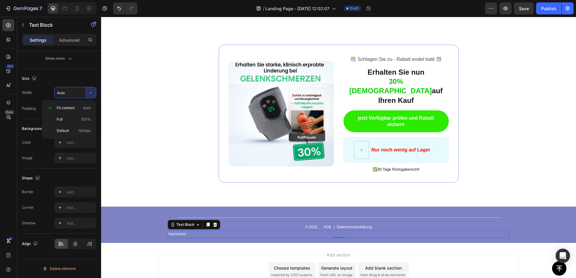
drag, startPoint x: 136, startPoint y: 248, endPoint x: 197, endPoint y: 258, distance: 61.5
click at [136, 248] on div "Add section Choose templates inspired by CRO experts Generate layout from URL o…" at bounding box center [338, 280] width 475 height 74
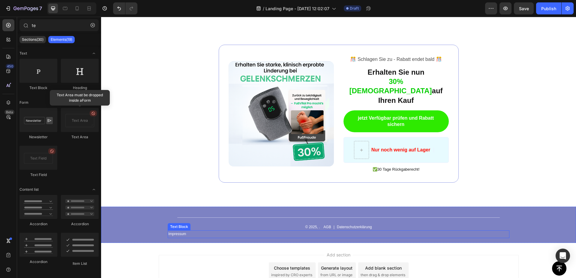
click at [199, 231] on div "Impressum" at bounding box center [339, 235] width 342 height 8
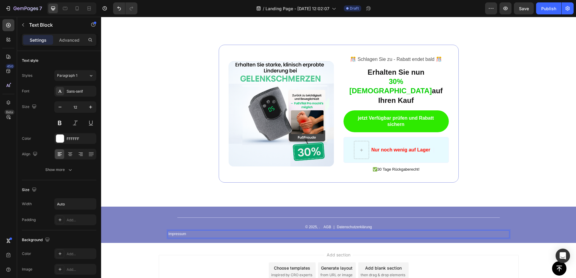
click at [168, 231] on div "Impressum" at bounding box center [177, 235] width 19 height 8
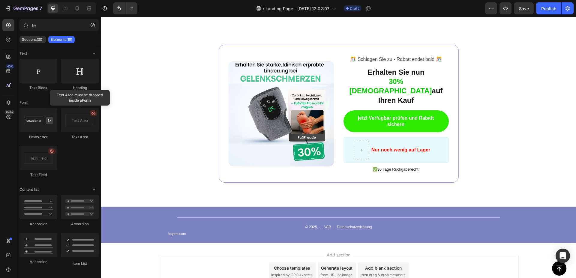
click at [496, 255] on div "Add section Choose templates inspired by CRO experts Generate layout from URL o…" at bounding box center [339, 271] width 360 height 33
click at [498, 231] on div "Impressum" at bounding box center [339, 235] width 342 height 8
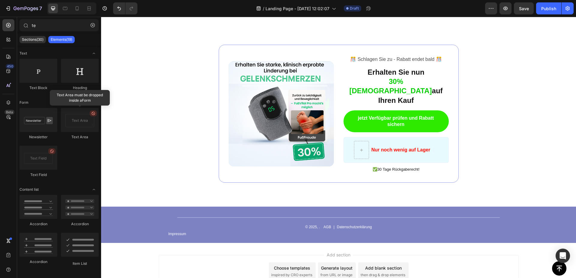
click at [448, 255] on div "Add section Choose templates inspired by CRO experts Generate layout from URL o…" at bounding box center [339, 271] width 360 height 33
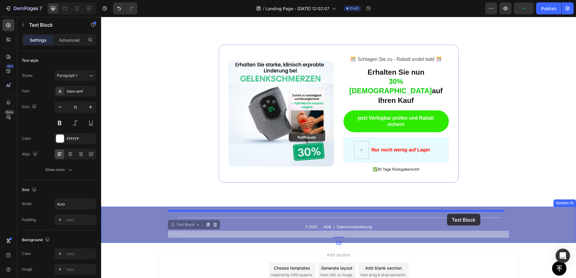
drag, startPoint x: 340, startPoint y: 221, endPoint x: 447, endPoint y: 214, distance: 107.4
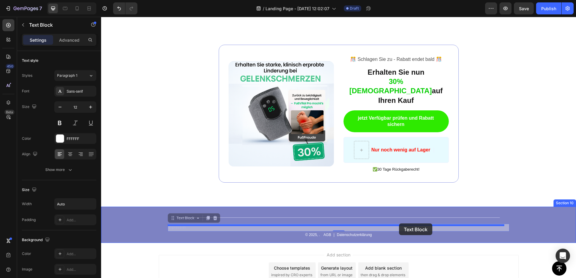
drag, startPoint x: 399, startPoint y: 215, endPoint x: 399, endPoint y: 224, distance: 8.7
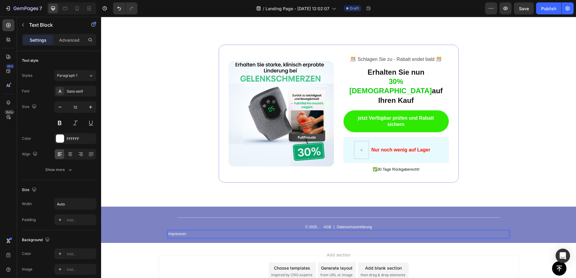
click at [186, 231] on p "Impressum" at bounding box center [177, 234] width 18 height 7
click at [339, 231] on div "Impressum" at bounding box center [339, 235] width 342 height 8
click at [342, 231] on div "Impressum" at bounding box center [339, 235] width 342 height 8
click at [23, 26] on icon "button" at bounding box center [23, 25] width 5 height 5
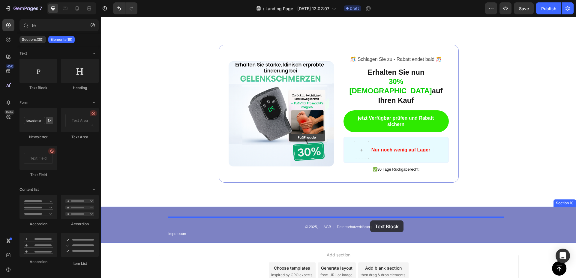
drag, startPoint x: 144, startPoint y: 89, endPoint x: 370, endPoint y: 221, distance: 262.3
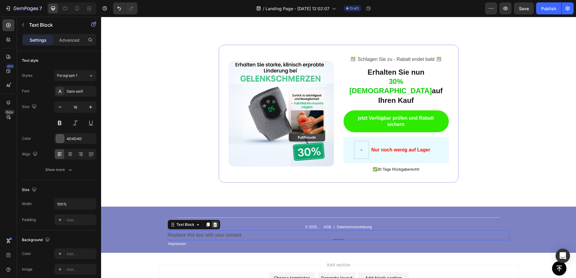
click at [216, 221] on div at bounding box center [215, 224] width 7 height 7
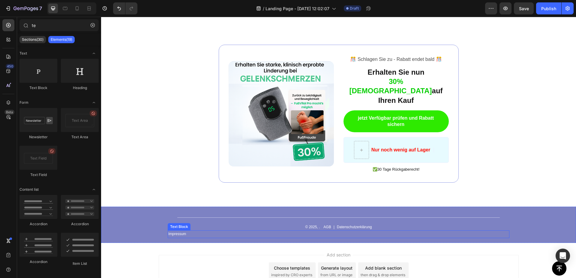
click at [359, 231] on div "Impressum" at bounding box center [339, 235] width 342 height 8
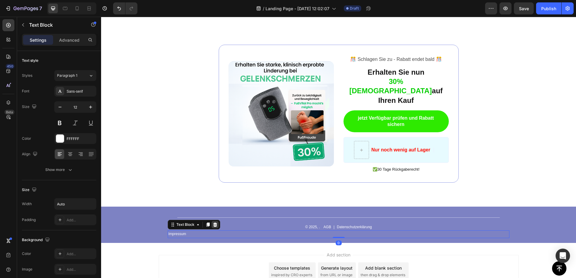
click at [215, 223] on icon at bounding box center [215, 225] width 4 height 4
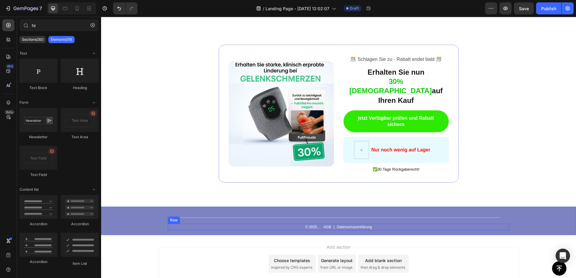
click at [390, 224] on div "© 2025, . Text Block AGB Text Block | Text Block Datenschutzerklärung Text Bloc…" at bounding box center [339, 227] width 342 height 7
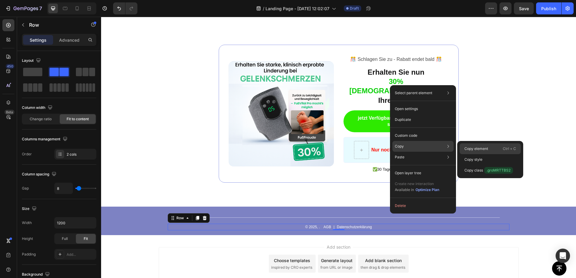
click at [488, 147] on p "Copy element" at bounding box center [477, 148] width 24 height 5
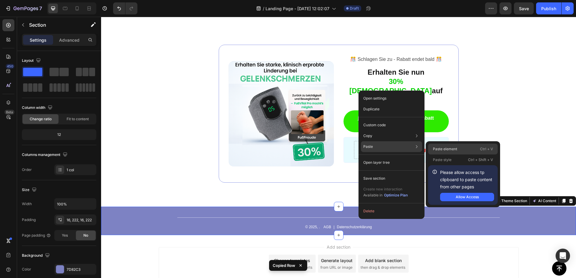
click at [454, 147] on p "Paste element" at bounding box center [445, 148] width 24 height 5
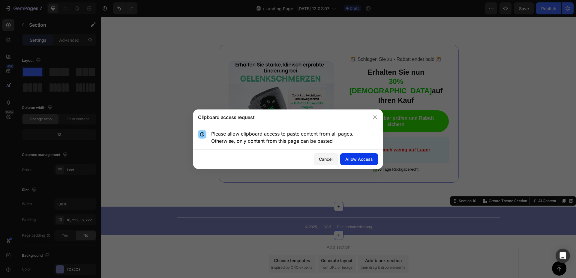
click at [365, 158] on div "Allow Access" at bounding box center [359, 159] width 28 height 6
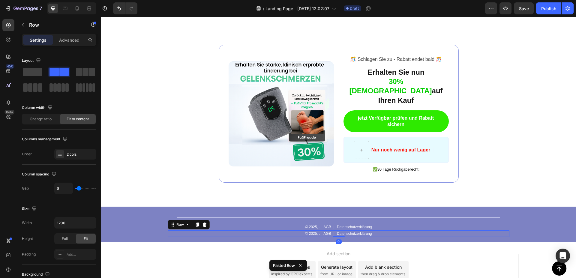
click at [412, 242] on div "Add section Choose templates inspired by CRO experts Generate layout from URL o…" at bounding box center [338, 279] width 475 height 74
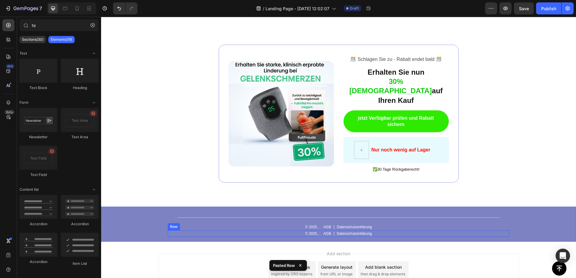
click at [312, 231] on div "© 2025, ." at bounding box center [313, 234] width 16 height 7
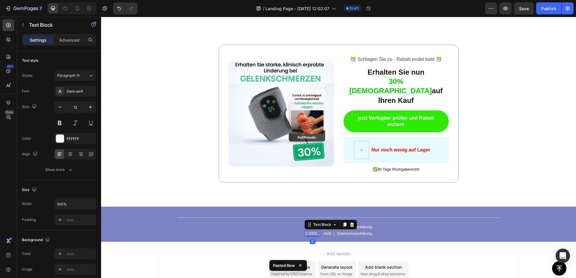
click at [315, 231] on p "© 2025, ." at bounding box center [312, 233] width 15 height 5
click at [317, 231] on p "© 2025, ." at bounding box center [312, 233] width 15 height 5
drag, startPoint x: 317, startPoint y: 220, endPoint x: 300, endPoint y: 224, distance: 17.9
click at [305, 231] on div "© 2025, ." at bounding box center [313, 234] width 16 height 7
click at [312, 231] on div "." at bounding box center [313, 234] width 2 height 7
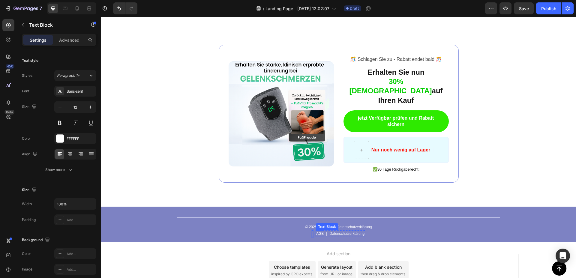
click at [320, 231] on div "AGB" at bounding box center [320, 234] width 9 height 7
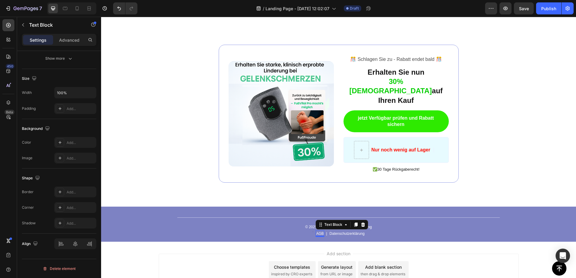
click at [321, 231] on p "AGB" at bounding box center [320, 233] width 8 height 5
click at [354, 231] on p "Datenschutzerklärung" at bounding box center [352, 233] width 35 height 5
click at [357, 231] on p "Datenschutzerklärung" at bounding box center [352, 233] width 35 height 5
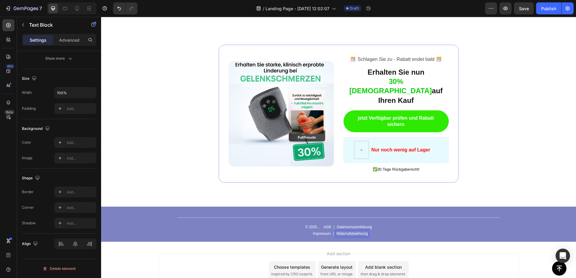
click at [443, 254] on div "Add section Choose templates inspired by CRO experts Generate layout from URL o…" at bounding box center [339, 270] width 360 height 33
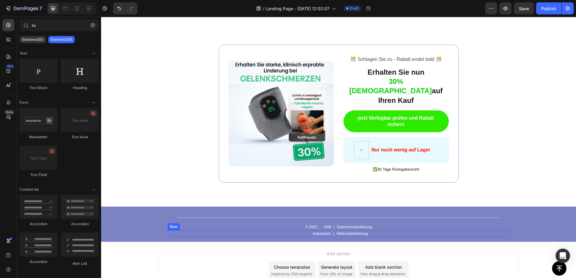
click at [309, 231] on div "Text Block Impressum Text Block | Text Block Widerrufsbelehrung Text Block Row …" at bounding box center [339, 234] width 342 height 7
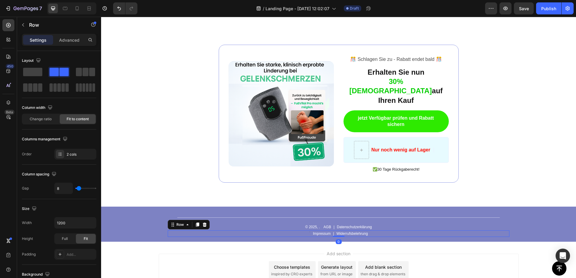
click at [309, 231] on div "Text Block Impressum Text Block | Text Block Widerrufsbelehrung Text Block Row …" at bounding box center [339, 234] width 342 height 7
click at [312, 231] on div "Impressum" at bounding box center [321, 234] width 19 height 7
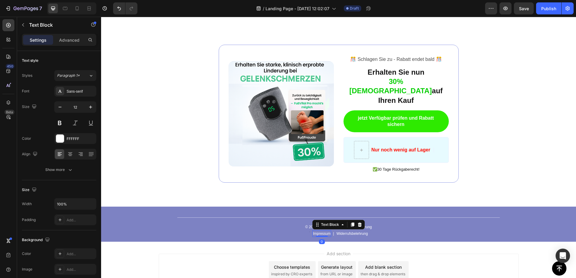
click at [312, 231] on div "Impressum" at bounding box center [321, 234] width 19 height 7
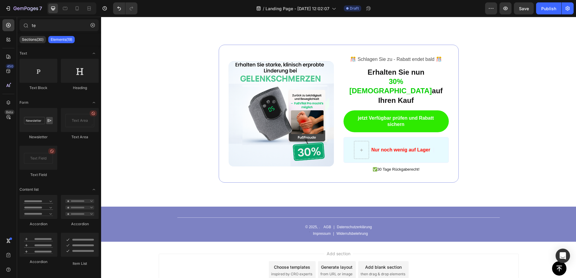
click at [445, 254] on div "Add section Choose templates inspired by CRO experts Generate layout from URL o…" at bounding box center [339, 270] width 360 height 33
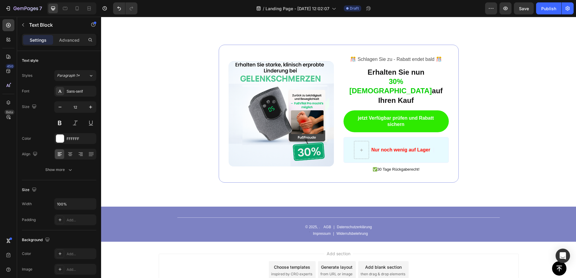
click at [256, 242] on div "Add section Choose templates inspired by CRO experts Generate layout from URL o…" at bounding box center [338, 279] width 475 height 74
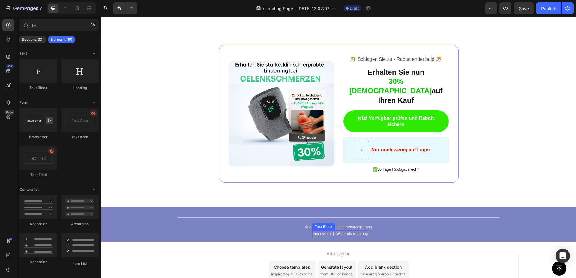
click at [326, 231] on p "Impressum" at bounding box center [322, 233] width 18 height 5
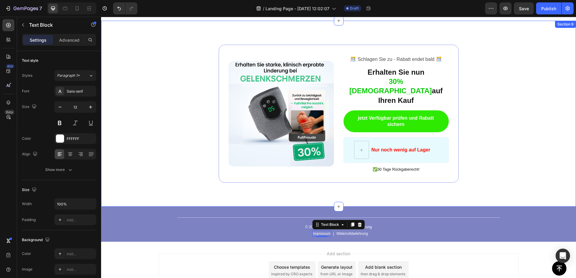
click at [392, 187] on div "Image ️🎊 Schlagen Sie zu - Rabatt endet bald ️🎊 Text Block Erhalten Sie nun 30%…" at bounding box center [338, 114] width 475 height 186
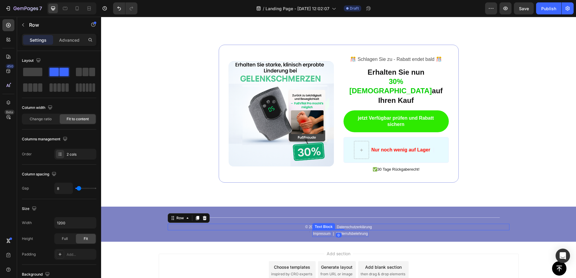
click at [323, 231] on p "Impressum" at bounding box center [322, 233] width 18 height 5
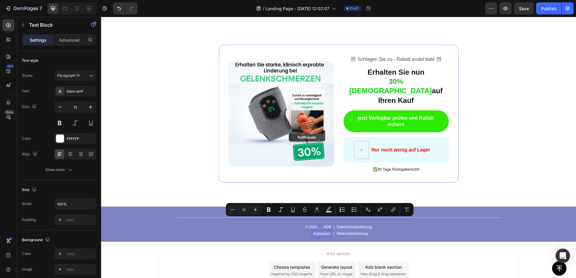
drag, startPoint x: 311, startPoint y: 221, endPoint x: 336, endPoint y: 220, distance: 25.5
click at [331, 231] on div "Impressum" at bounding box center [321, 234] width 19 height 7
click at [395, 208] on icon "Editor contextual toolbar" at bounding box center [393, 210] width 6 height 6
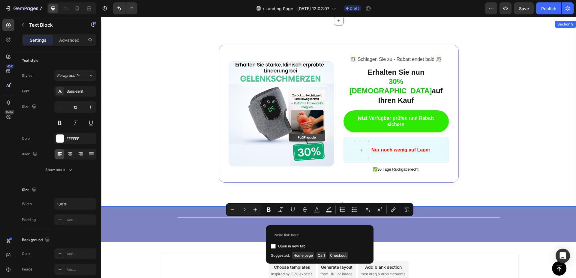
click at [171, 142] on div "Image ️🎊 Schlagen Sie zu - Rabatt endet bald ️🎊 Text Block Erhalten Sie nun 30%…" at bounding box center [339, 114] width 342 height 138
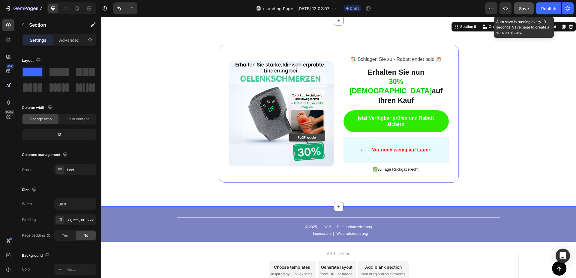
click at [523, 10] on span "Save" at bounding box center [524, 8] width 10 height 5
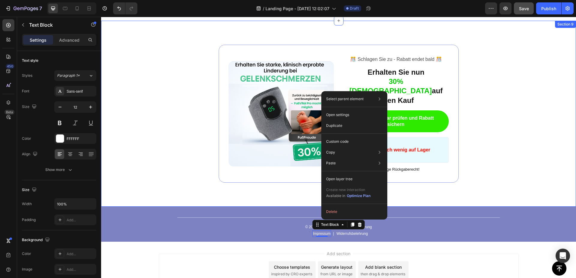
click at [287, 190] on div "Image ️🎊 Schlagen Sie zu - Rabatt endet bald ️🎊 Text Block Erhalten Sie nun 30%…" at bounding box center [338, 114] width 475 height 186
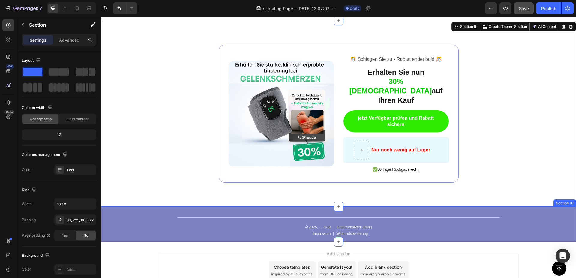
click at [322, 227] on div "Title Line © 2025, . Text Block AGB Text Block | Text Block Datenschutzerklärun…" at bounding box center [338, 224] width 475 height 35
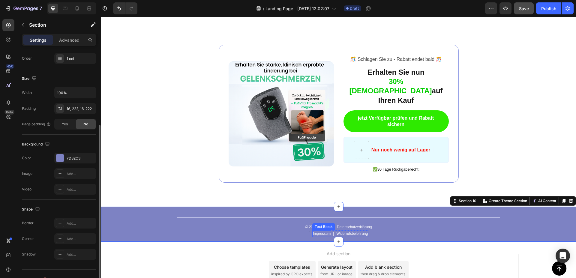
click at [322, 231] on p "Impressum" at bounding box center [322, 233] width 18 height 5
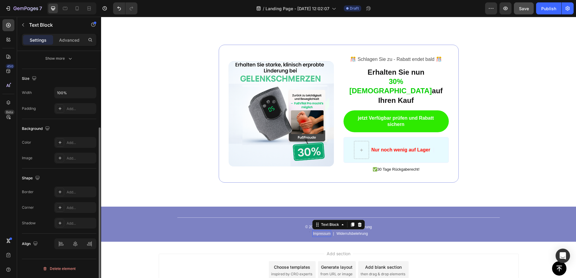
scroll to position [0, 0]
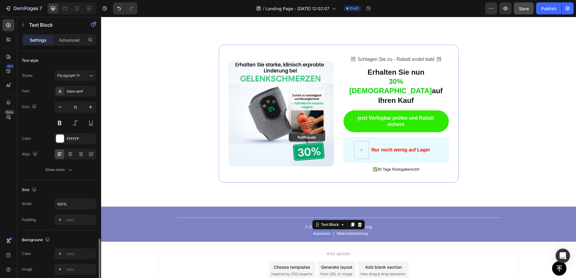
click at [295, 231] on div "Text Block Impressum Text Block 0 | Text Block Widerrufsbelehrung Text Block Ro…" at bounding box center [339, 234] width 342 height 7
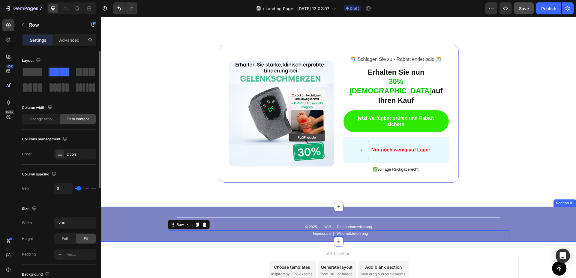
click at [305, 228] on div "Title Line © 2025, . Text Block AGB Text Block | Text Block Datenschutzerklärun…" at bounding box center [338, 224] width 475 height 35
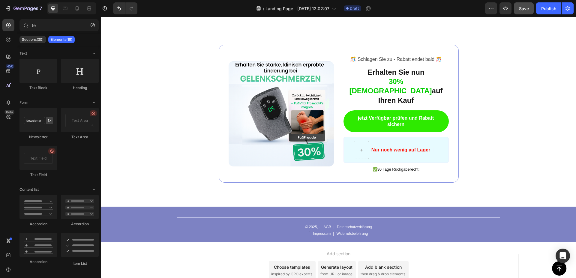
click at [255, 242] on div "Add section Choose templates inspired by CRO experts Generate layout from URL o…" at bounding box center [338, 279] width 475 height 74
click at [325, 231] on p "Impressum" at bounding box center [322, 233] width 18 height 5
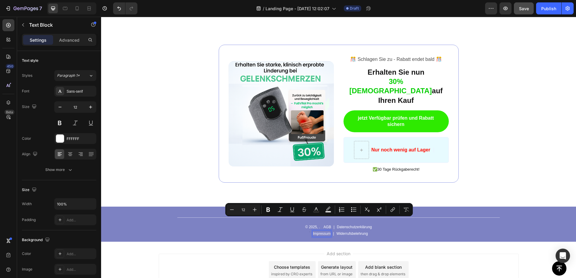
drag, startPoint x: 328, startPoint y: 222, endPoint x: 306, endPoint y: 221, distance: 22.5
click at [312, 231] on div "Impressum" at bounding box center [321, 234] width 19 height 7
click at [396, 210] on icon "Editor contextual toolbar" at bounding box center [393, 210] width 6 height 6
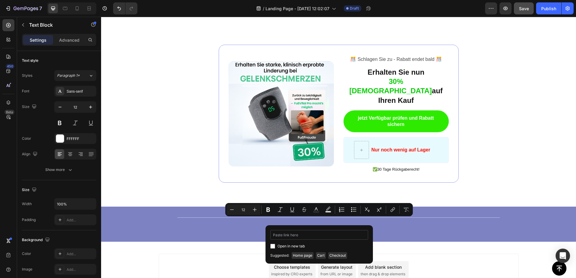
type input "[URL][DOMAIN_NAME]"
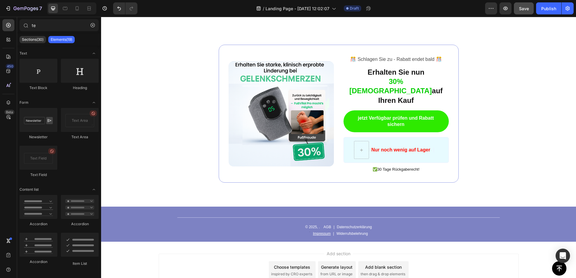
click at [355, 242] on div "Add section Choose templates inspired by CRO experts Generate layout from URL o…" at bounding box center [338, 279] width 475 height 74
click at [343, 242] on div "Add section Choose templates inspired by CRO experts Generate layout from URL o…" at bounding box center [338, 279] width 475 height 74
click at [301, 231] on div "Text Block Impressum Text Block | Text Block Widerrufsbelehrung Text Block Row …" at bounding box center [339, 234] width 342 height 7
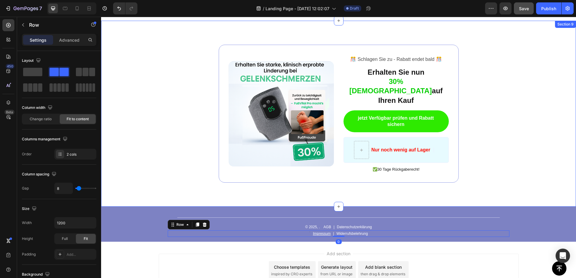
click at [267, 192] on div "Image ️🎊 Schlagen Sie zu - Rabatt endet bald ️🎊 Text Block Erhalten Sie nun 30%…" at bounding box center [338, 114] width 475 height 186
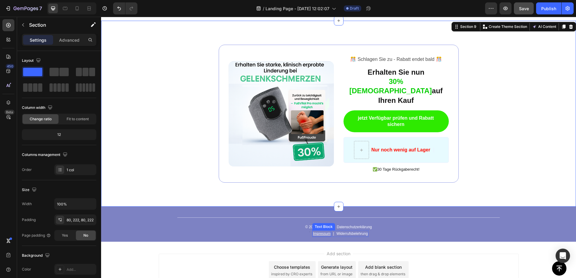
click at [318, 232] on u "Impressum" at bounding box center [322, 234] width 18 height 4
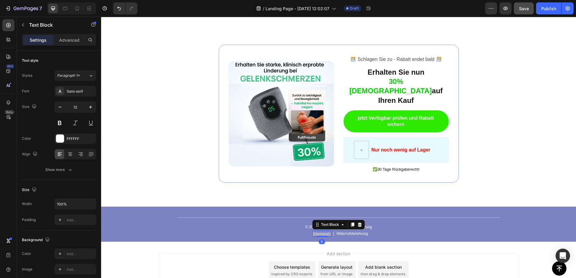
click at [364, 242] on div "Add section Choose templates inspired by CRO experts Generate layout from URL o…" at bounding box center [338, 279] width 475 height 74
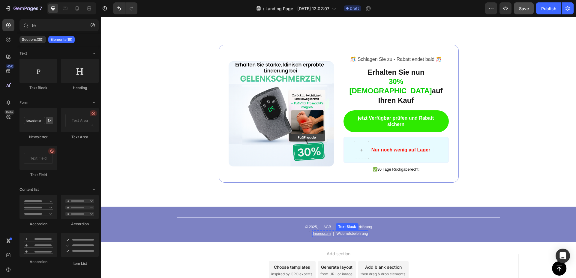
click at [351, 231] on p "Widerrufsbelehrung" at bounding box center [352, 233] width 32 height 5
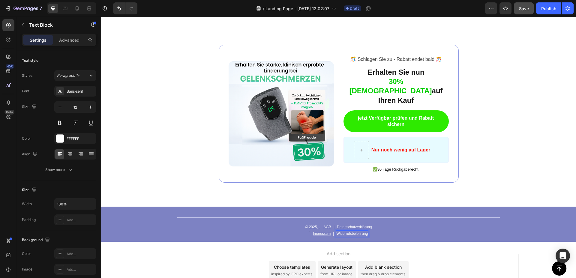
drag, startPoint x: 365, startPoint y: 221, endPoint x: 342, endPoint y: 221, distance: 23.7
drag, startPoint x: 336, startPoint y: 221, endPoint x: 371, endPoint y: 222, distance: 35.4
click at [369, 231] on div "Widerrufsbelehrung" at bounding box center [352, 234] width 33 height 7
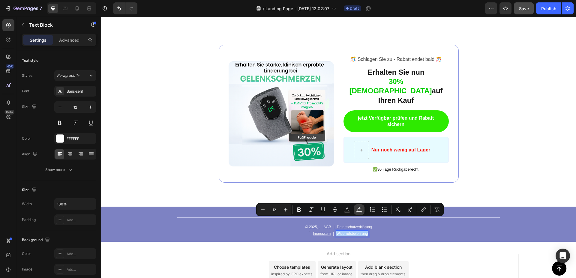
click at [358, 209] on icon "Editor contextual toolbar" at bounding box center [359, 210] width 6 height 6
type input "000000"
type input "77"
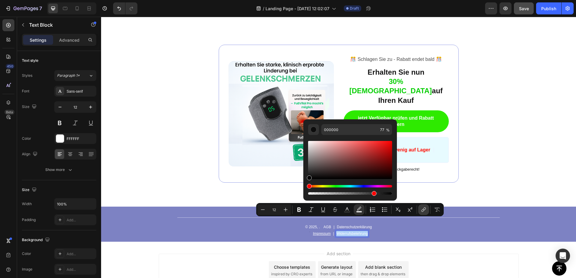
click at [424, 207] on icon "Editor contextual toolbar" at bounding box center [424, 210] width 6 height 6
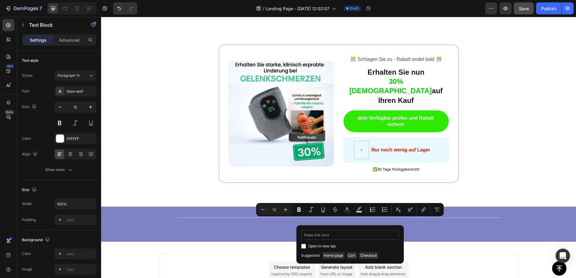
type input "[URL][DOMAIN_NAME]"
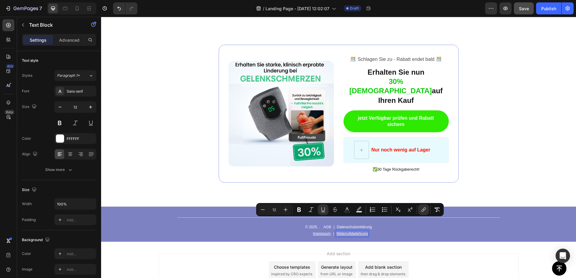
click at [433, 254] on div "Add section Choose templates inspired by CRO experts Generate layout from URL o…" at bounding box center [339, 270] width 360 height 33
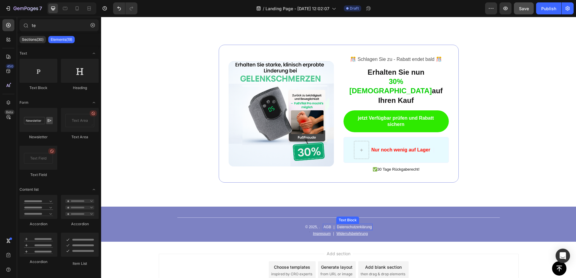
click at [360, 225] on p "Datenschutzerklärung" at bounding box center [354, 227] width 35 height 5
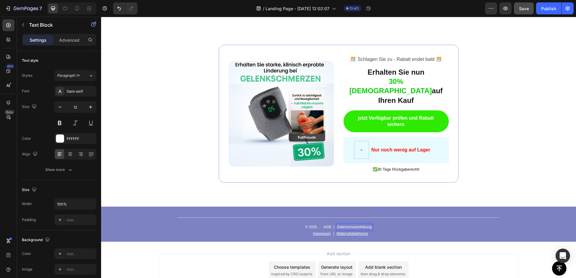
click at [360, 225] on p "Datenschutzerklärung" at bounding box center [354, 227] width 35 height 5
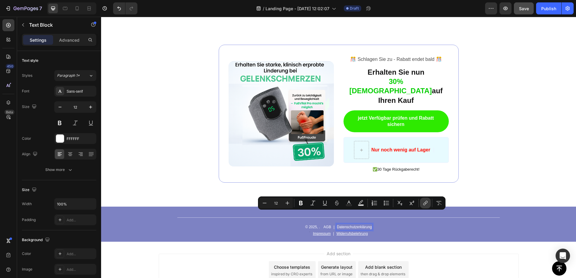
click at [427, 205] on icon "Editor contextual toolbar" at bounding box center [426, 203] width 6 height 6
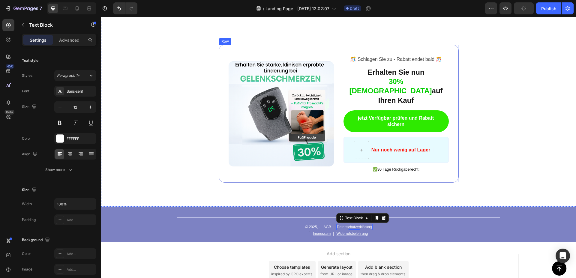
click at [260, 166] on div "Image ️🎊 Schlagen Sie zu - Rabatt endet bald ️🎊 Text Block Erhalten Sie nun 30%…" at bounding box center [339, 114] width 240 height 138
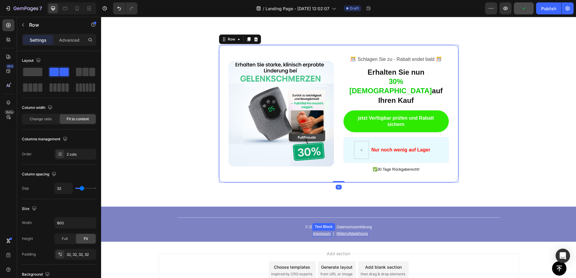
click at [320, 232] on u "Impressum" at bounding box center [322, 234] width 18 height 4
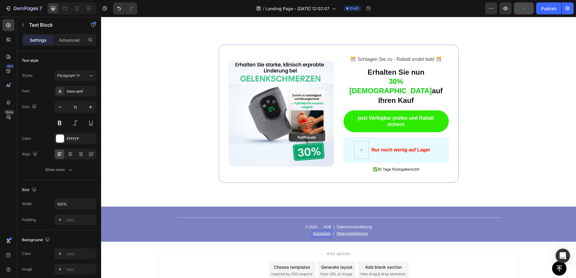
click at [321, 232] on u "Impressum" at bounding box center [322, 234] width 18 height 4
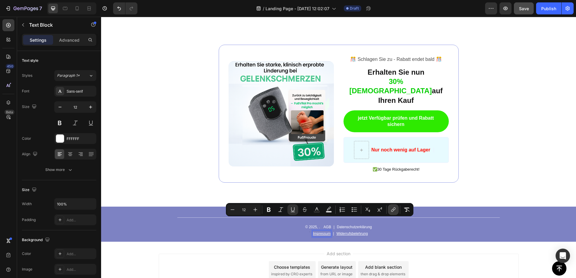
click at [395, 209] on icon "Editor contextual toolbar" at bounding box center [393, 210] width 6 height 6
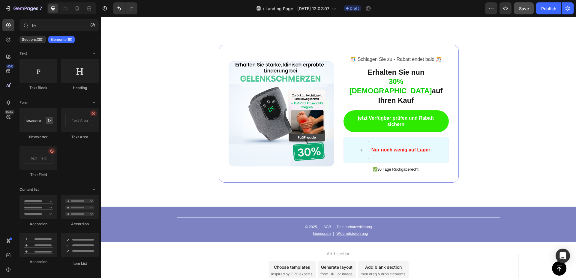
click at [392, 242] on div "Add section Choose templates inspired by CRO experts Generate layout from URL o…" at bounding box center [338, 279] width 475 height 74
click at [116, 9] on icon "Undo/Redo" at bounding box center [119, 8] width 6 height 6
click at [333, 231] on p "|" at bounding box center [333, 233] width 1 height 5
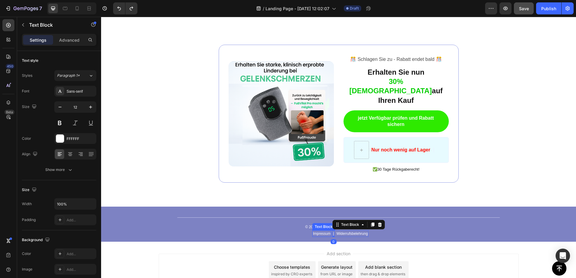
click at [324, 231] on p "Impressum" at bounding box center [322, 233] width 18 height 5
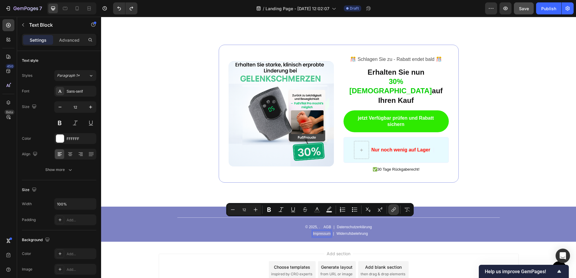
click at [395, 210] on icon "Editor contextual toolbar" at bounding box center [394, 209] width 3 height 3
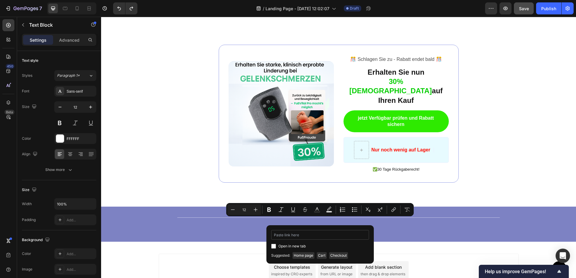
type input "[URL][DOMAIN_NAME]"
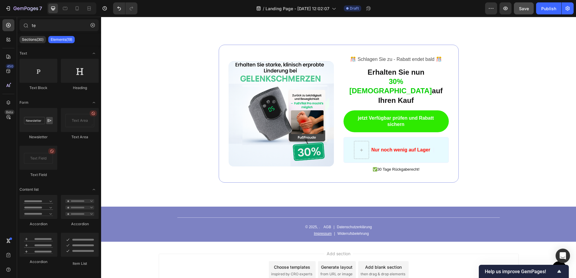
click at [370, 242] on div "Add section Choose templates inspired by CRO experts Generate layout from URL o…" at bounding box center [338, 279] width 475 height 74
click at [364, 225] on p "Datenschutzerklärung" at bounding box center [354, 227] width 35 height 5
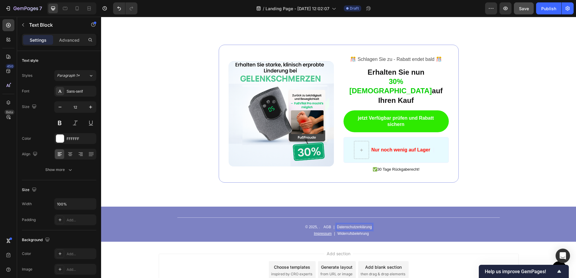
click at [364, 225] on p "Datenschutzerklärung" at bounding box center [354, 227] width 35 height 5
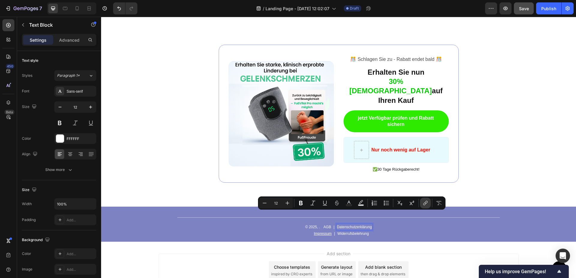
click at [427, 204] on icon "Editor contextual toolbar" at bounding box center [426, 203] width 6 height 6
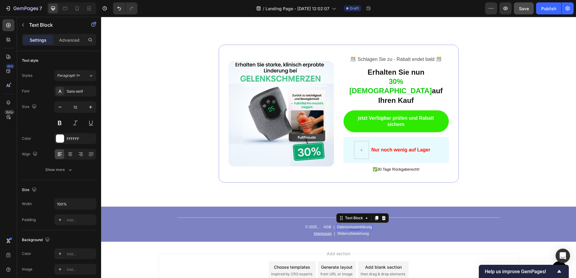
click at [359, 225] on p "Datenschutzerklärung" at bounding box center [354, 227] width 35 height 5
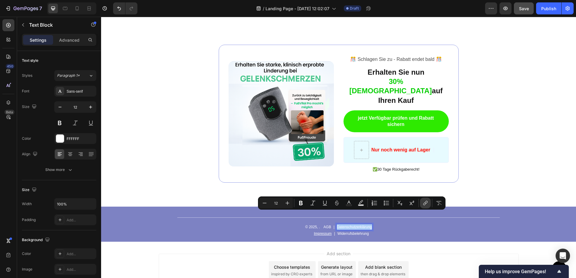
click at [426, 204] on icon "Editor contextual toolbar" at bounding box center [426, 202] width 3 height 3
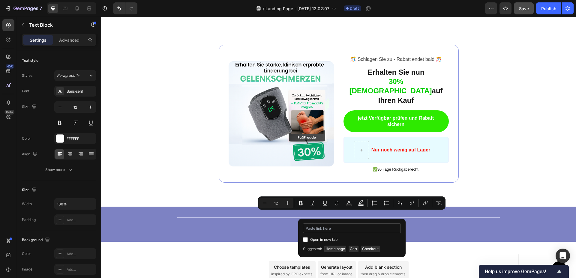
type input "[URL][DOMAIN_NAME]"
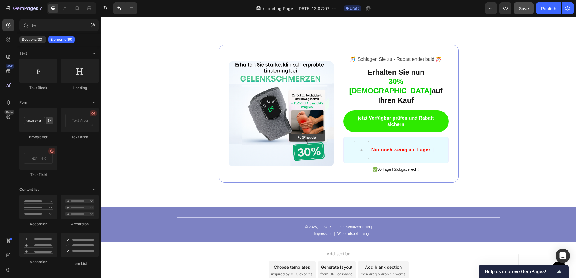
click at [393, 242] on div "Add section Choose templates inspired by CRO experts Generate layout from URL o…" at bounding box center [338, 279] width 475 height 74
click at [326, 225] on p "AGB" at bounding box center [328, 227] width 8 height 5
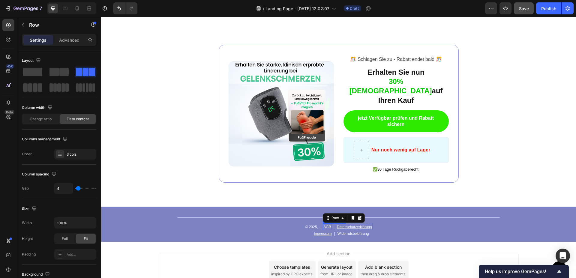
click at [329, 224] on div "AGB Text Block | Text Block Datenschutzerklärung Text Block Row 0" at bounding box center [348, 227] width 50 height 7
click at [328, 225] on p "AGB" at bounding box center [328, 227] width 8 height 5
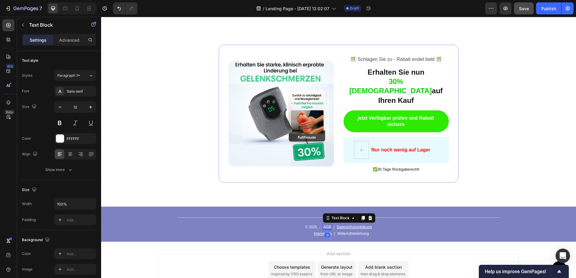
click at [328, 225] on p "AGB" at bounding box center [328, 227] width 8 height 5
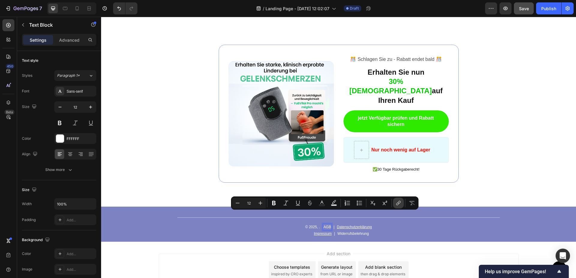
click at [398, 203] on icon "Editor contextual toolbar" at bounding box center [399, 203] width 6 height 6
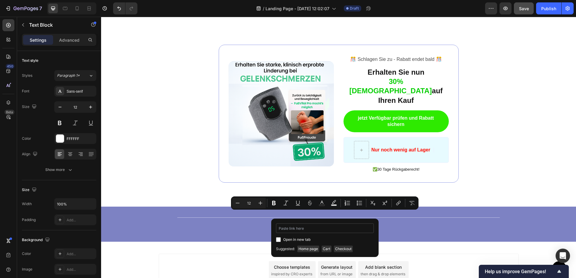
type input "[URL][DOMAIN_NAME]"
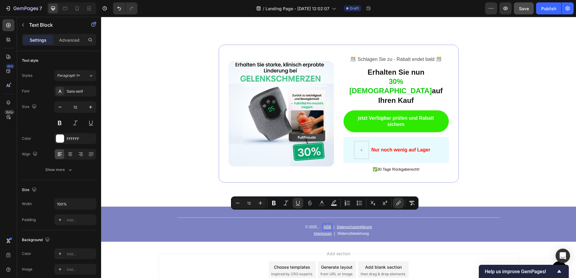
click at [398, 242] on div "Add section Choose templates inspired by CRO experts Generate layout from URL o…" at bounding box center [338, 279] width 475 height 74
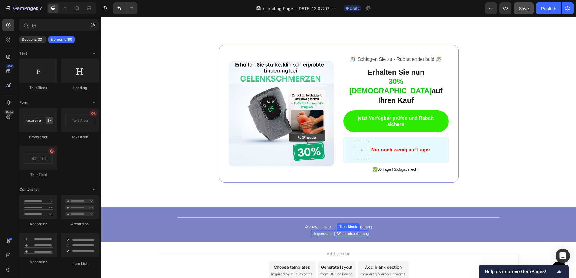
click at [353, 231] on p "Widerrufsbelehrung" at bounding box center [354, 233] width 32 height 5
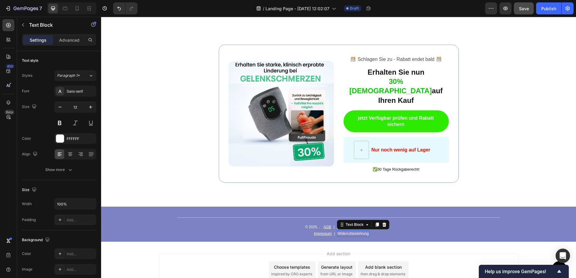
click at [353, 231] on p "Widerrufsbelehrung" at bounding box center [354, 233] width 32 height 5
click at [364, 231] on p "Widerrufsbelehrung" at bounding box center [354, 233] width 32 height 5
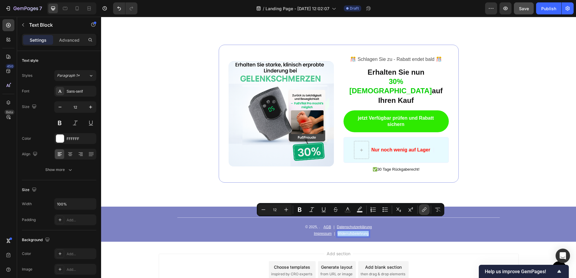
click at [426, 209] on icon "Editor contextual toolbar" at bounding box center [425, 209] width 3 height 3
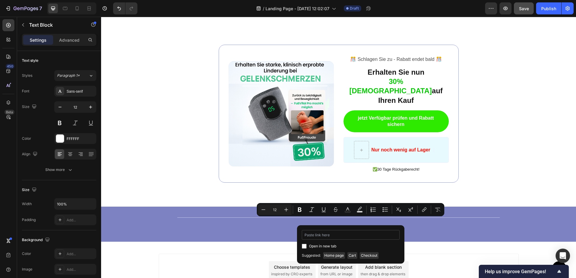
type input "[URL][DOMAIN_NAME]"
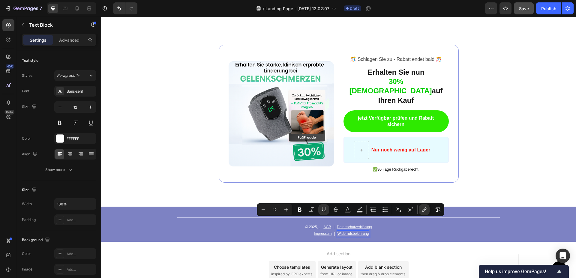
click at [410, 228] on div "Title Line © 2025, . Text Block AGB Text Block | Text Block Datenschutzerklärun…" at bounding box center [338, 224] width 475 height 35
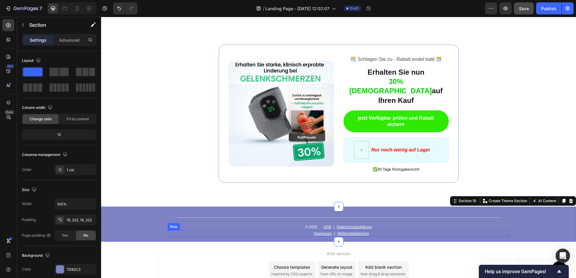
click at [408, 231] on div "Text Block Impressum Text Block | Text Block Widerrufsbelehrung Text Block Row …" at bounding box center [339, 234] width 342 height 7
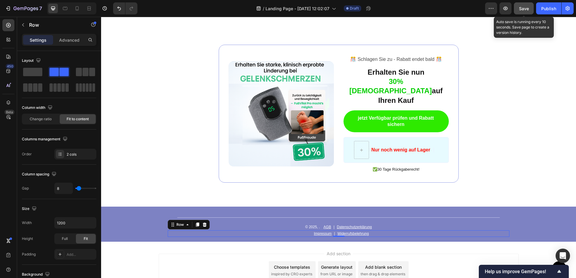
click at [524, 10] on span "Save" at bounding box center [524, 8] width 10 height 5
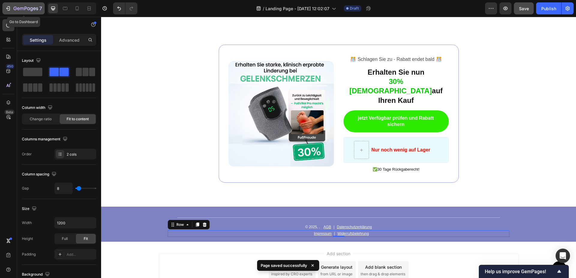
click at [7, 7] on icon "button" at bounding box center [8, 8] width 6 height 6
